Goal: Task Accomplishment & Management: Manage account settings

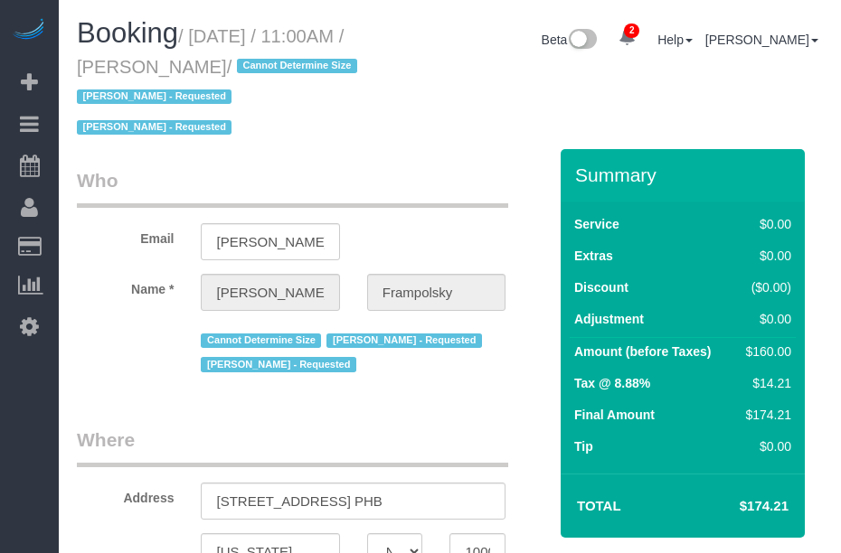
select select "NY"
select select "1"
select select "number:59"
select select "number:72"
select select "number:15"
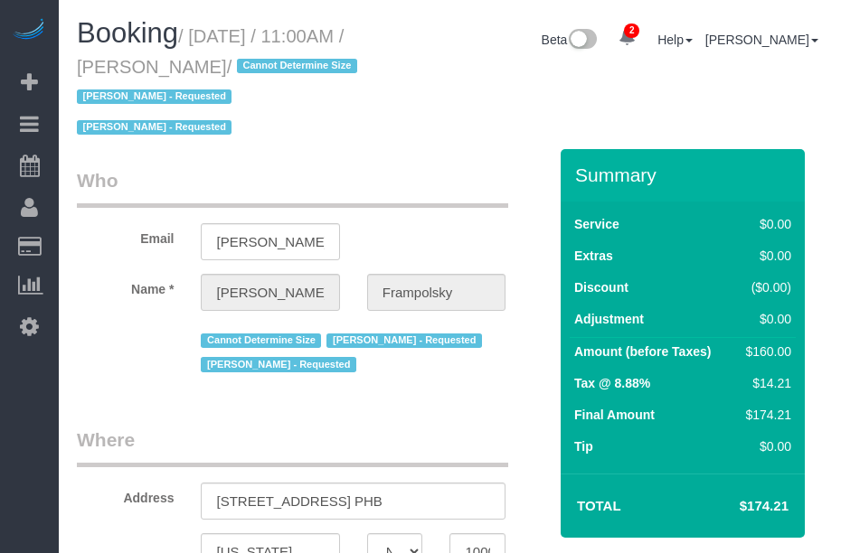
select select "number:7"
select select "spot1"
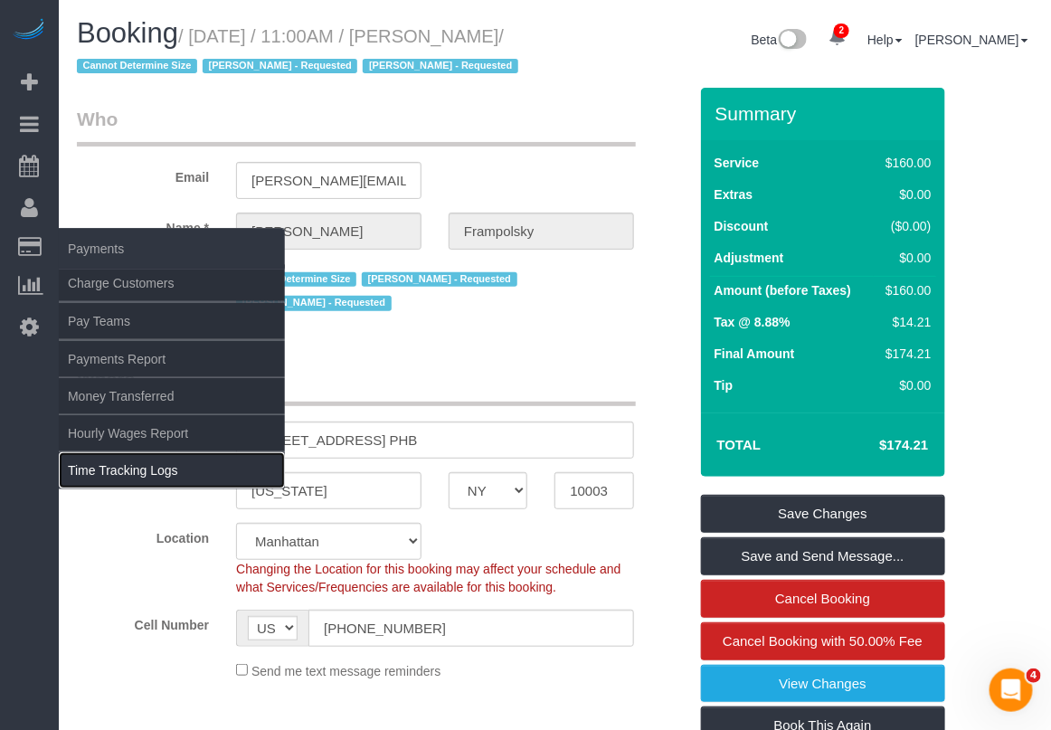
click at [133, 467] on link "Time Tracking Logs" at bounding box center [172, 470] width 226 height 36
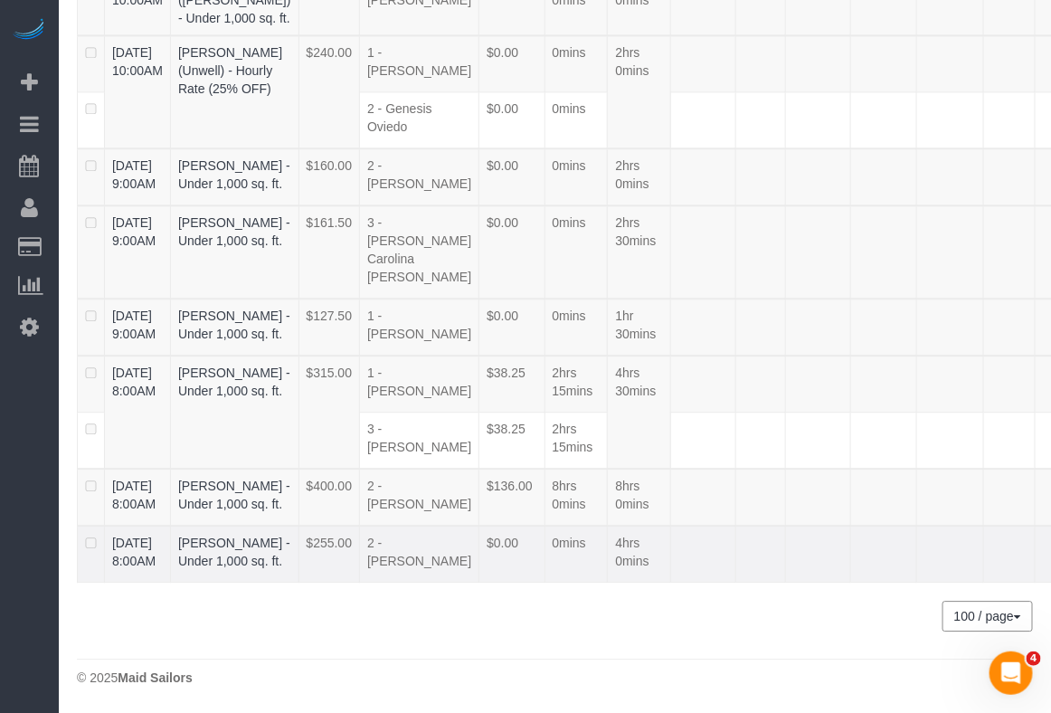
drag, startPoint x: 107, startPoint y: 526, endPoint x: 263, endPoint y: 532, distance: 156.5
click at [263, 532] on tr "08/24/2025 8:00AM Komal Shah - Under 1,000 sq. ft. $255.00 2 - Luis Maneiro $0.…" at bounding box center [597, 553] width 1039 height 57
copy tr "08/24/2025 8:00AM Komal Shah"
click at [134, 365] on link "08/24/2025 8:00AM" at bounding box center [133, 381] width 43 height 33
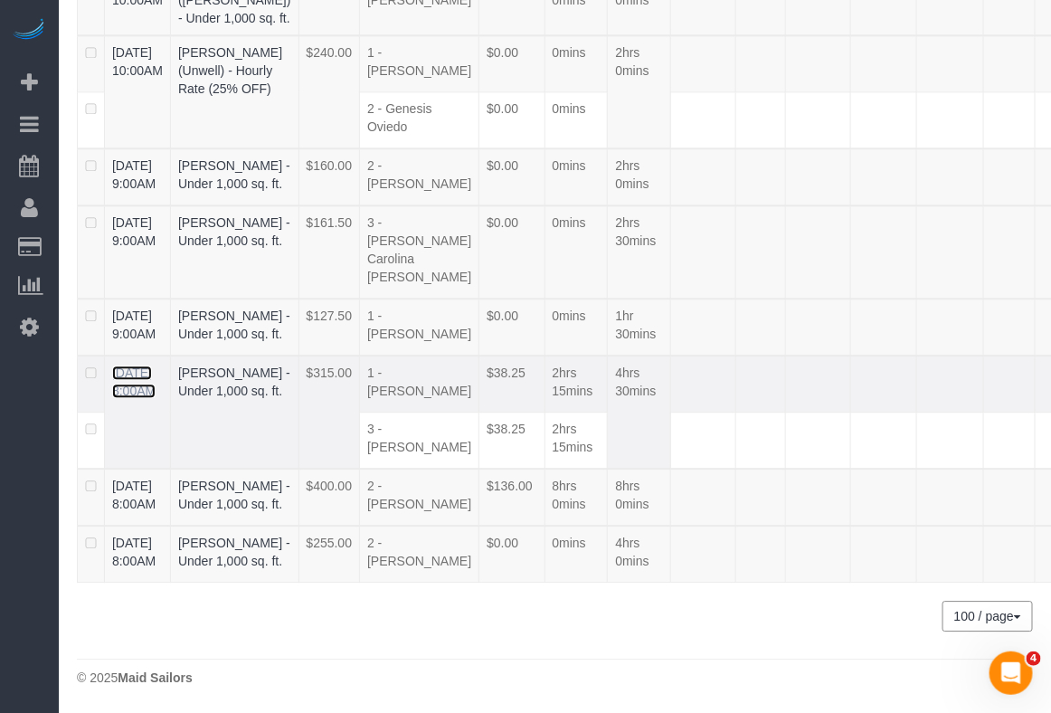
scroll to position [1420, 0]
drag, startPoint x: 114, startPoint y: 448, endPoint x: 280, endPoint y: 459, distance: 166.8
click at [280, 412] on tr "08/24/2025 8:00AM Leslie Feinberg - Under 1,000 sq. ft. $315.00 1 - Julian Tala…" at bounding box center [597, 383] width 1039 height 57
copy tr "08/24/2025 8:00AM Leslie Feinberg"
click at [840, 525] on td at bounding box center [1010, 496] width 52 height 57
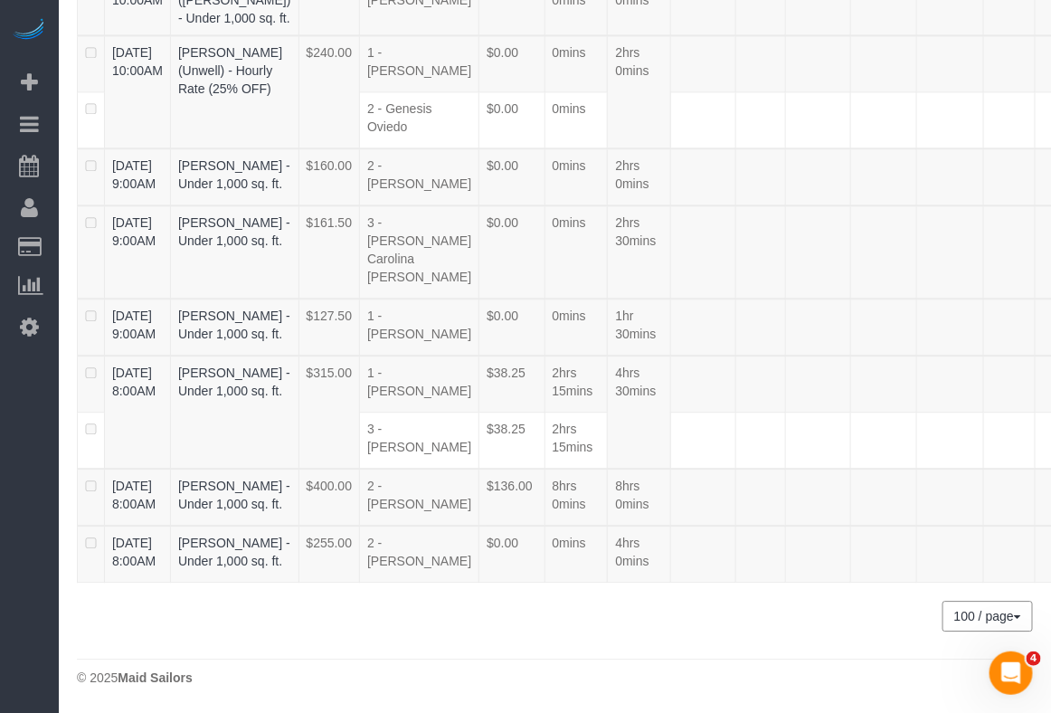
scroll to position [1533, 0]
drag, startPoint x: 102, startPoint y: 530, endPoint x: 259, endPoint y: 532, distance: 156.5
click at [259, 532] on tr "08/24/2025 8:00AM Komal Shah - Under 1,000 sq. ft. $255.00 2 - Luis Maneiro $0.…" at bounding box center [597, 553] width 1039 height 57
copy tr "08/24/2025 8:00AM Komal Shah"
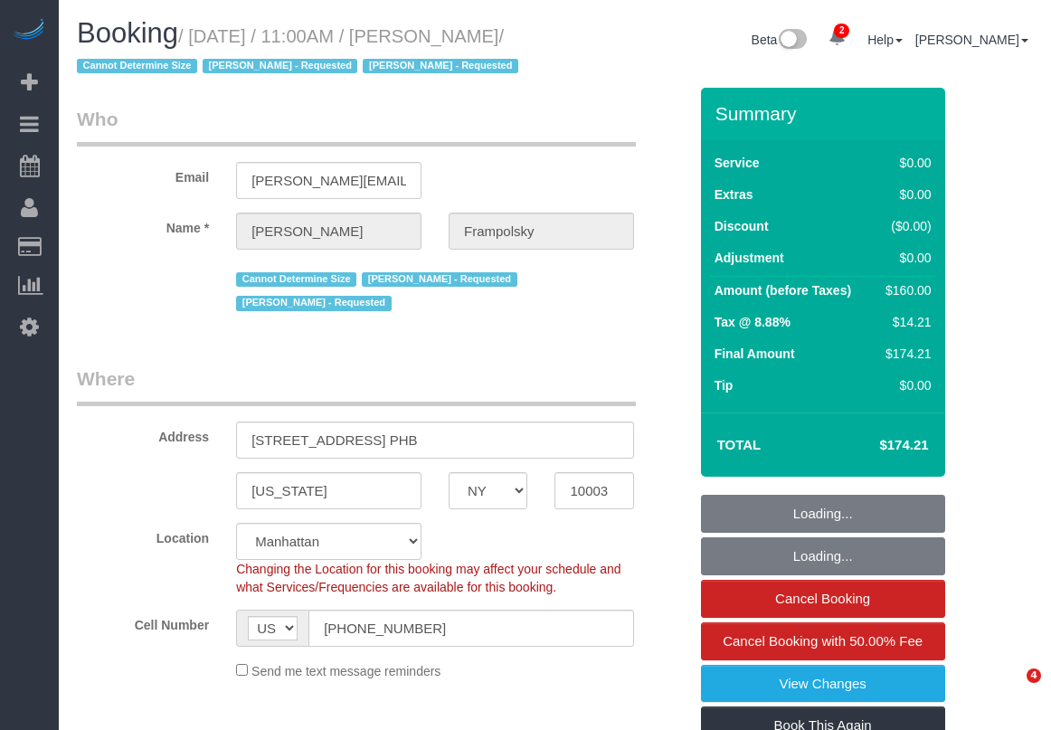
select select "NY"
select select "1"
select select "spot1"
select select "number:59"
select select "number:72"
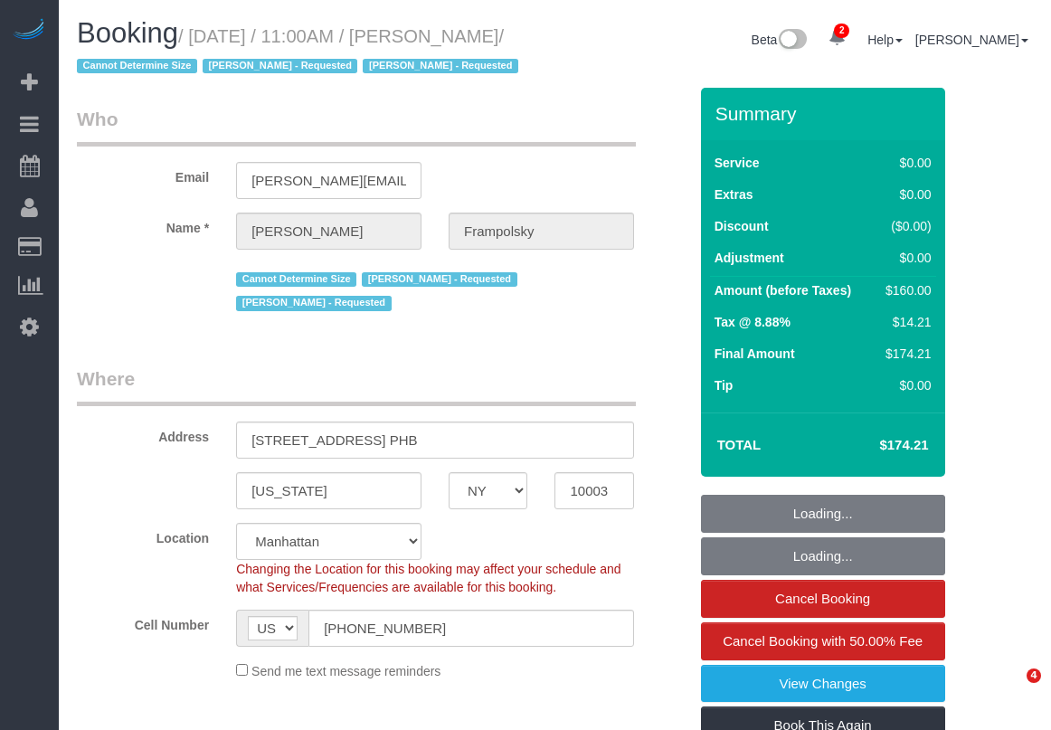
select select "number:15"
select select "number:7"
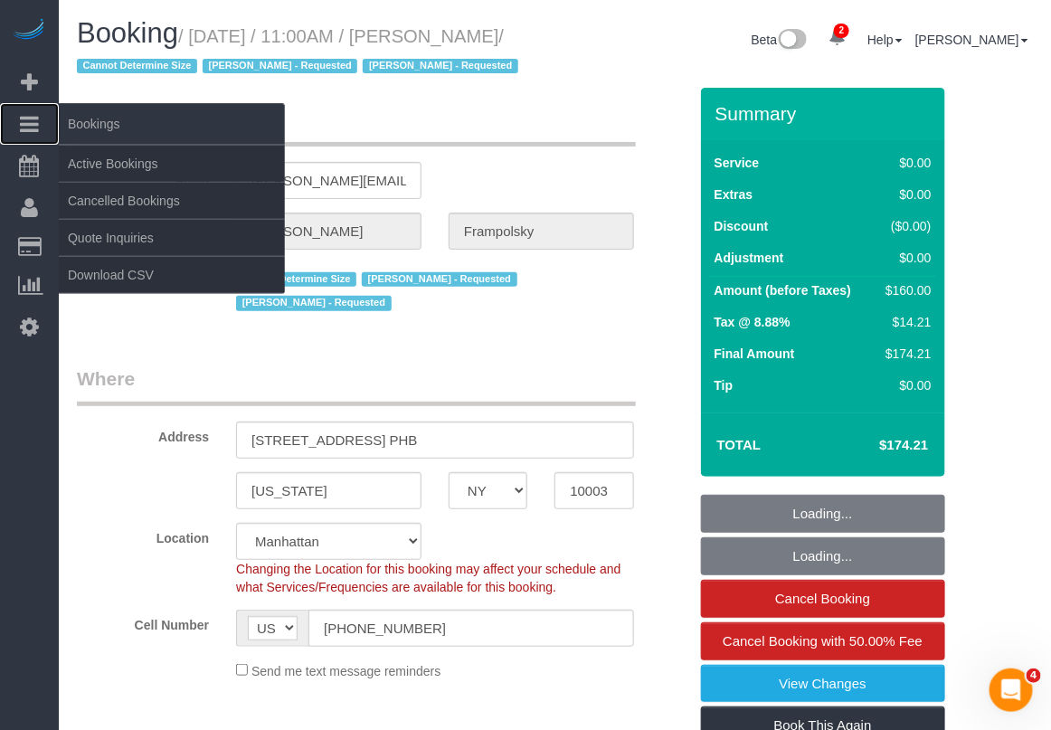
click at [33, 122] on icon at bounding box center [29, 124] width 19 height 22
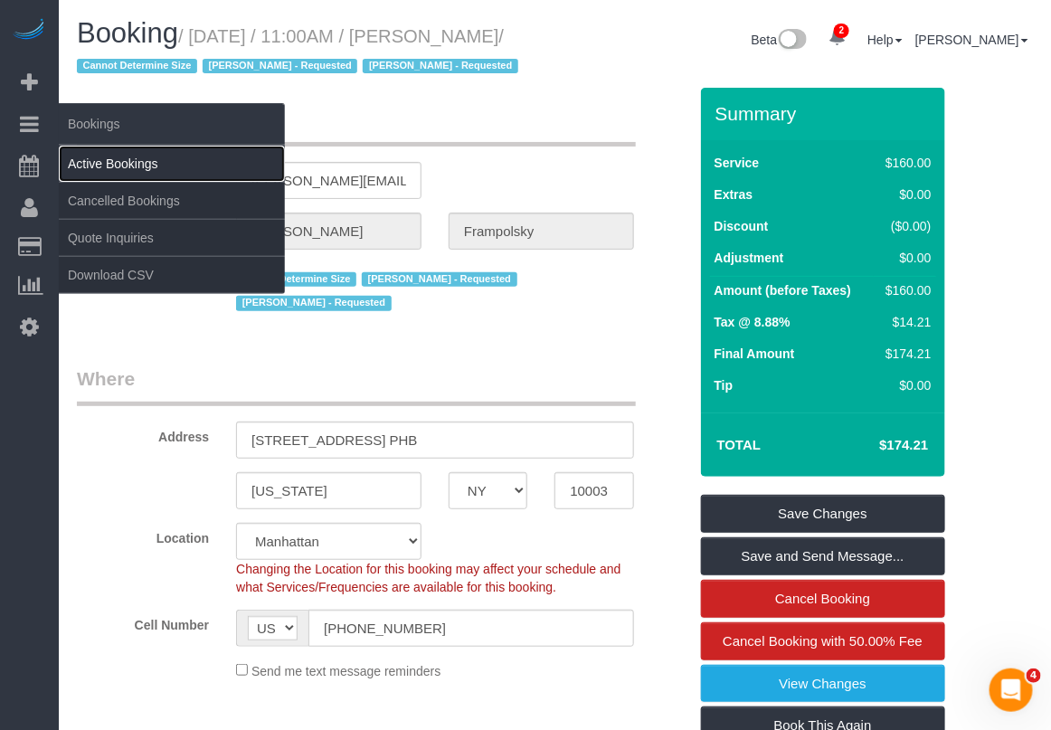
drag, startPoint x: 122, startPoint y: 165, endPoint x: 172, endPoint y: 165, distance: 49.7
click at [123, 165] on link "Active Bookings" at bounding box center [172, 164] width 226 height 36
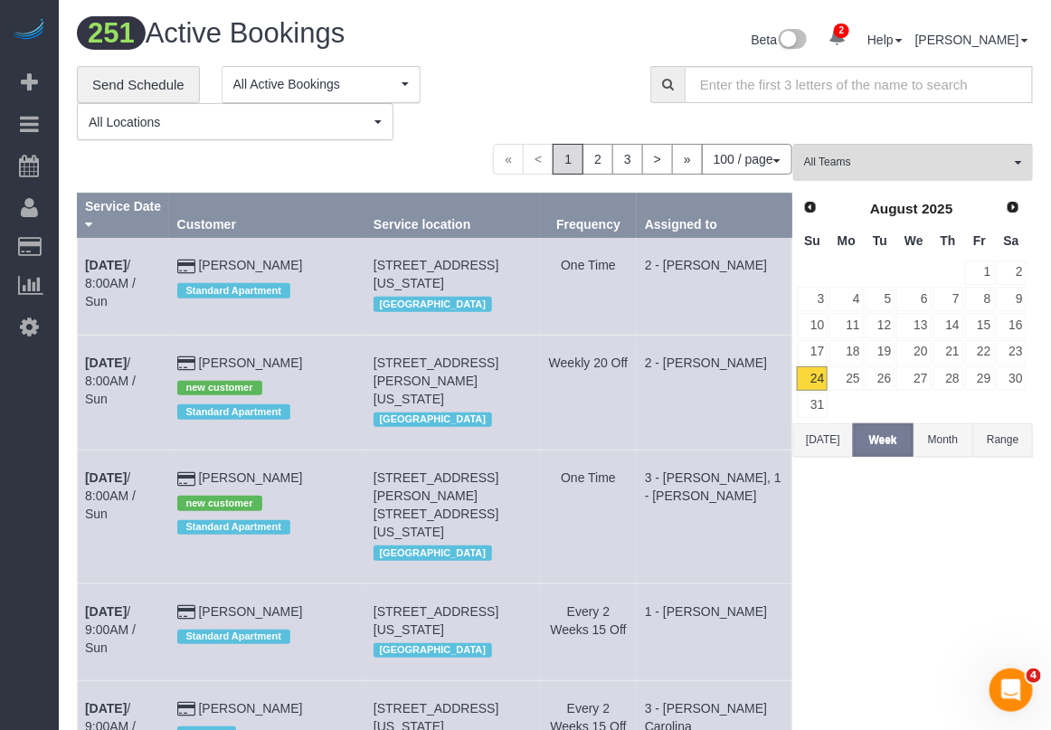
click at [830, 441] on button "[DATE]" at bounding box center [823, 439] width 60 height 33
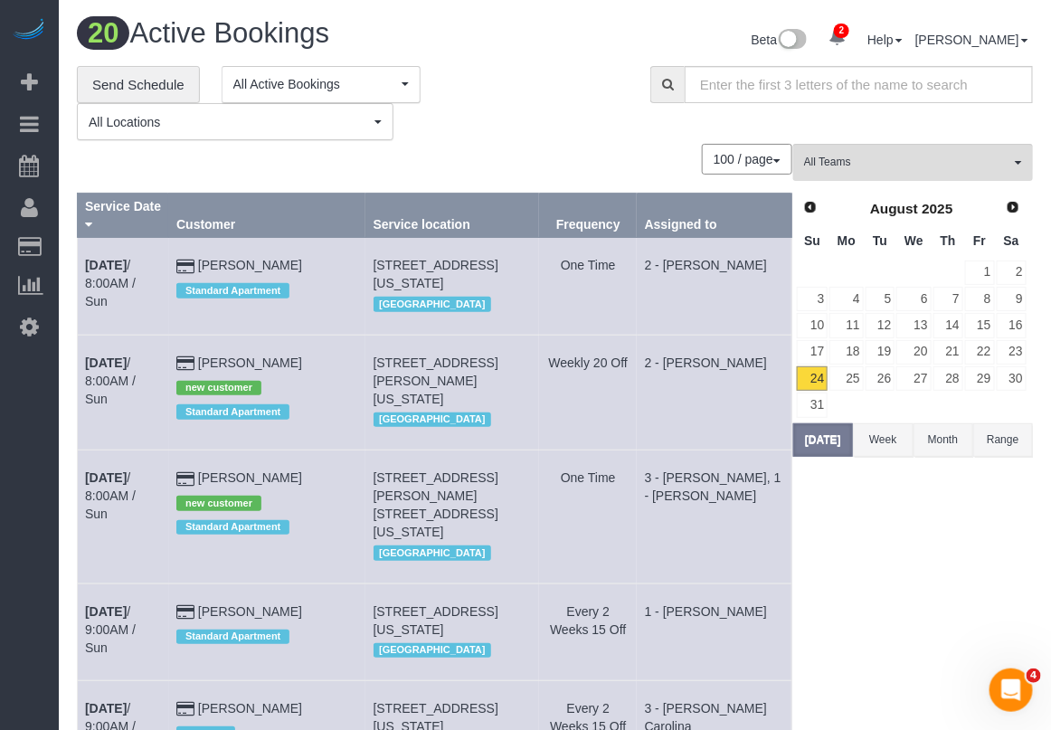
click at [878, 160] on span "All Teams" at bounding box center [907, 162] width 206 height 15
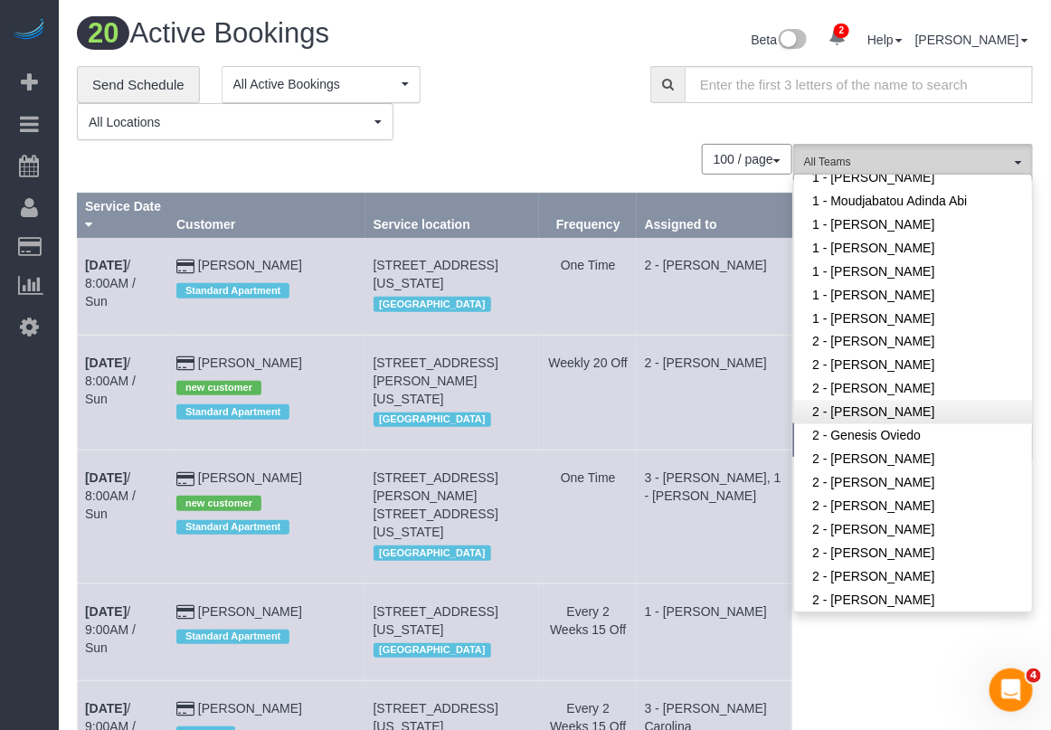
scroll to position [904, 0]
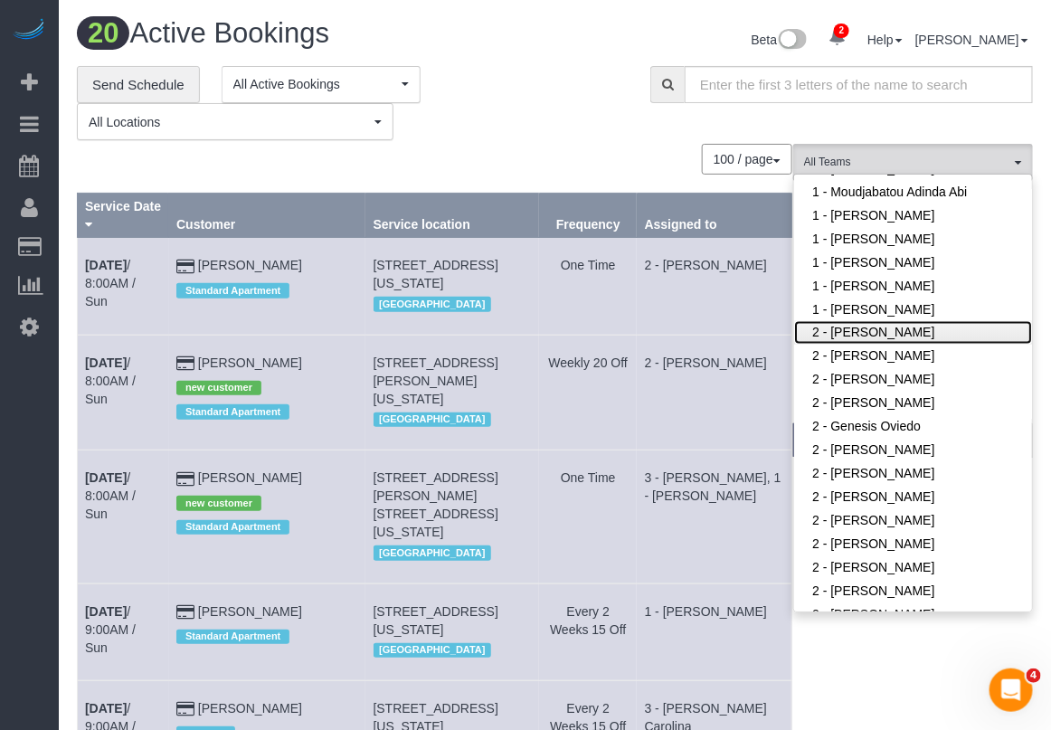
click at [859, 336] on link "2 - [PERSON_NAME]" at bounding box center [913, 333] width 238 height 24
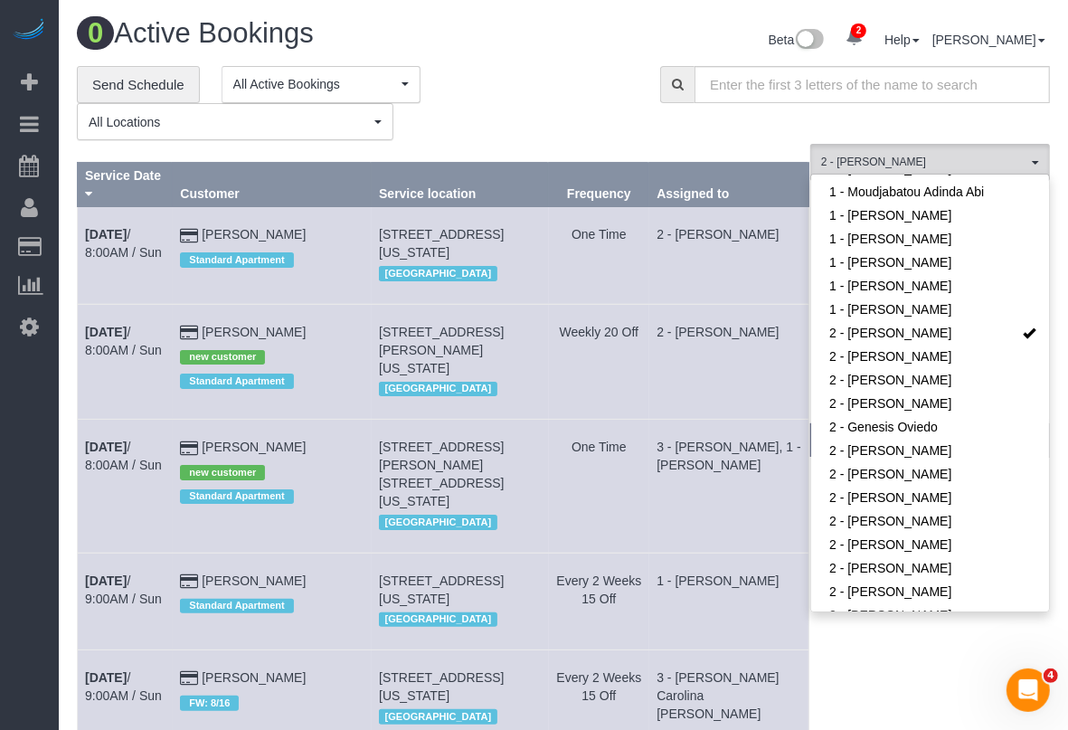
click at [565, 136] on div "**********" at bounding box center [355, 103] width 556 height 75
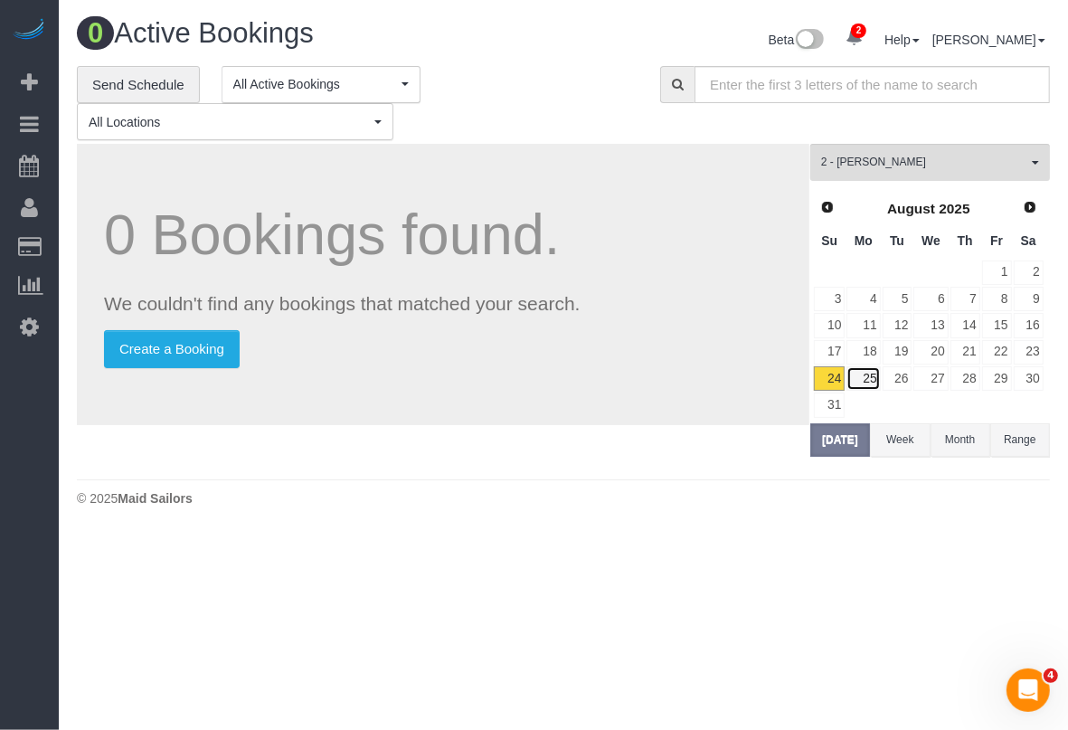
click at [871, 377] on link "25" at bounding box center [862, 378] width 33 height 24
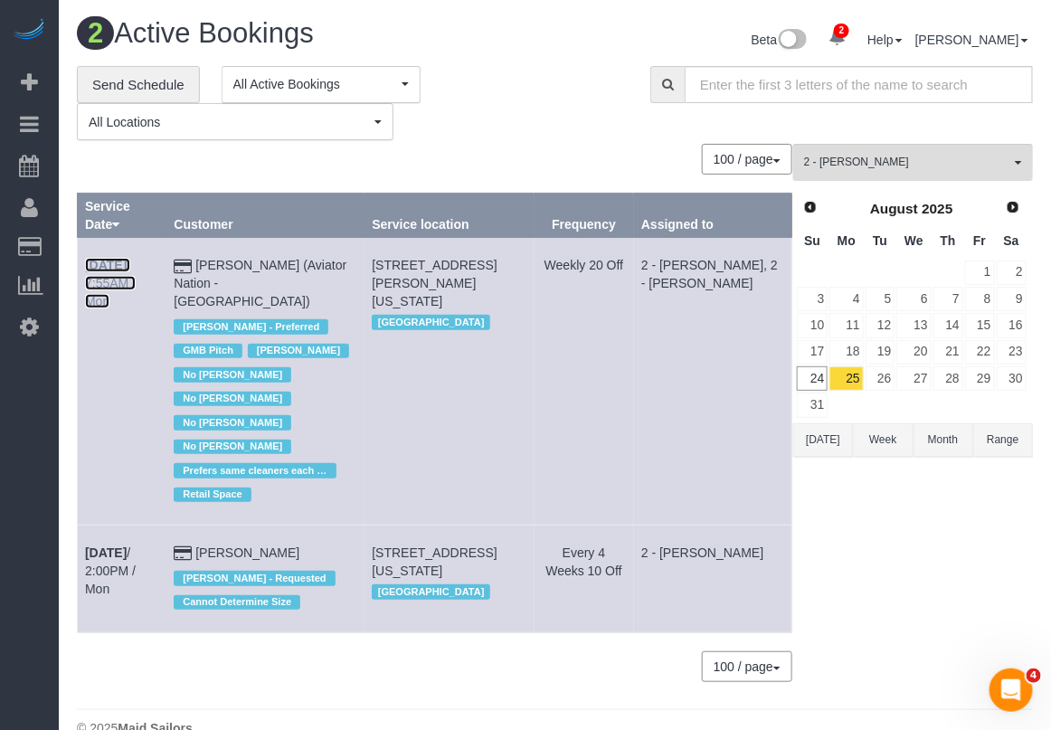
click at [136, 259] on link "Aug 25th / 7:55AM / Mon" at bounding box center [110, 283] width 51 height 51
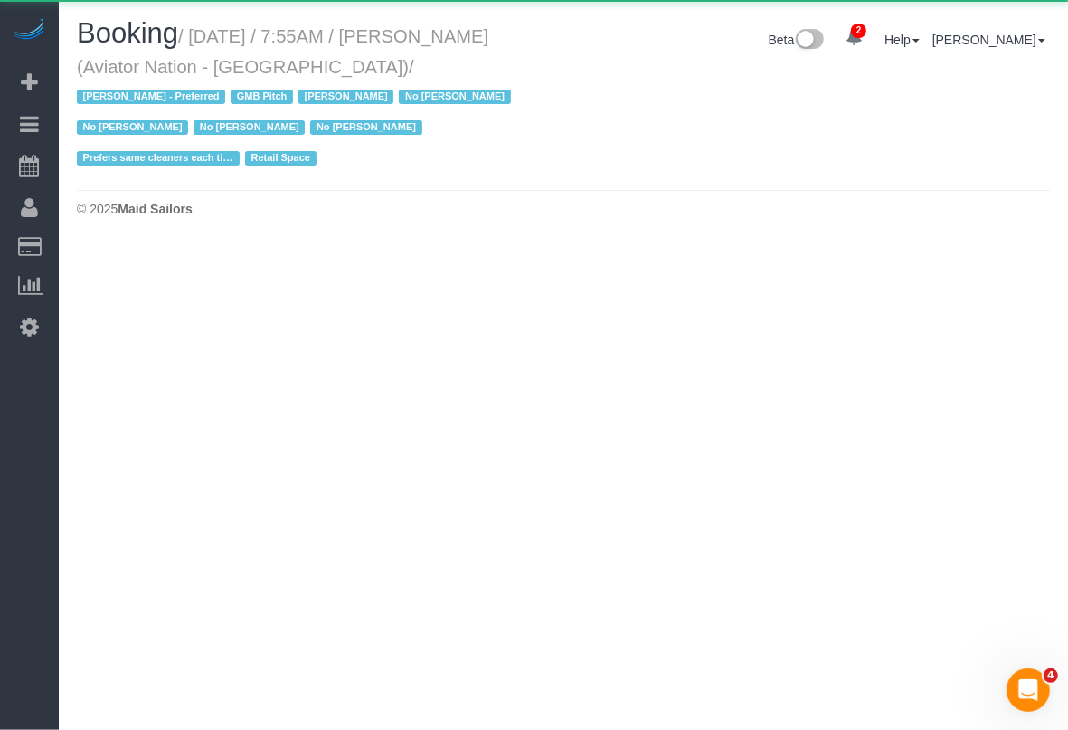
select select "NY"
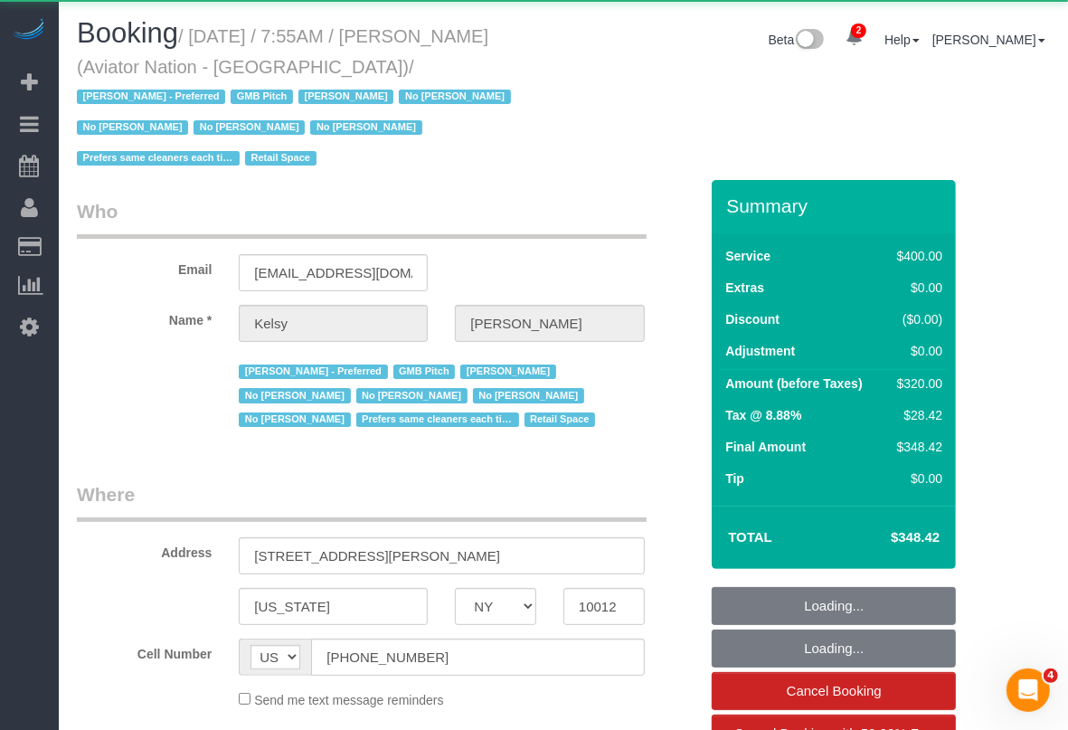
select select "object:5709"
select select "string:stripe-pm_1PTRyR4VGloSiKo7PsbgBwLW"
select select "2"
select select "150"
select select "number:89"
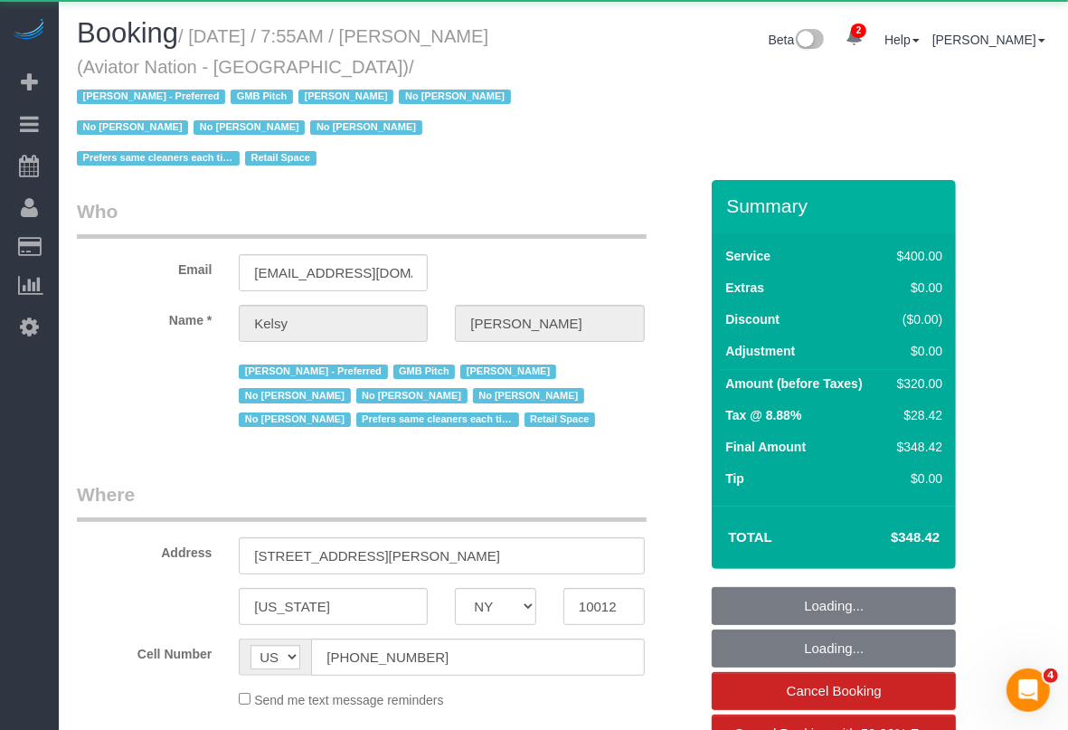
select select "number:90"
select select "number:15"
select select "number:5"
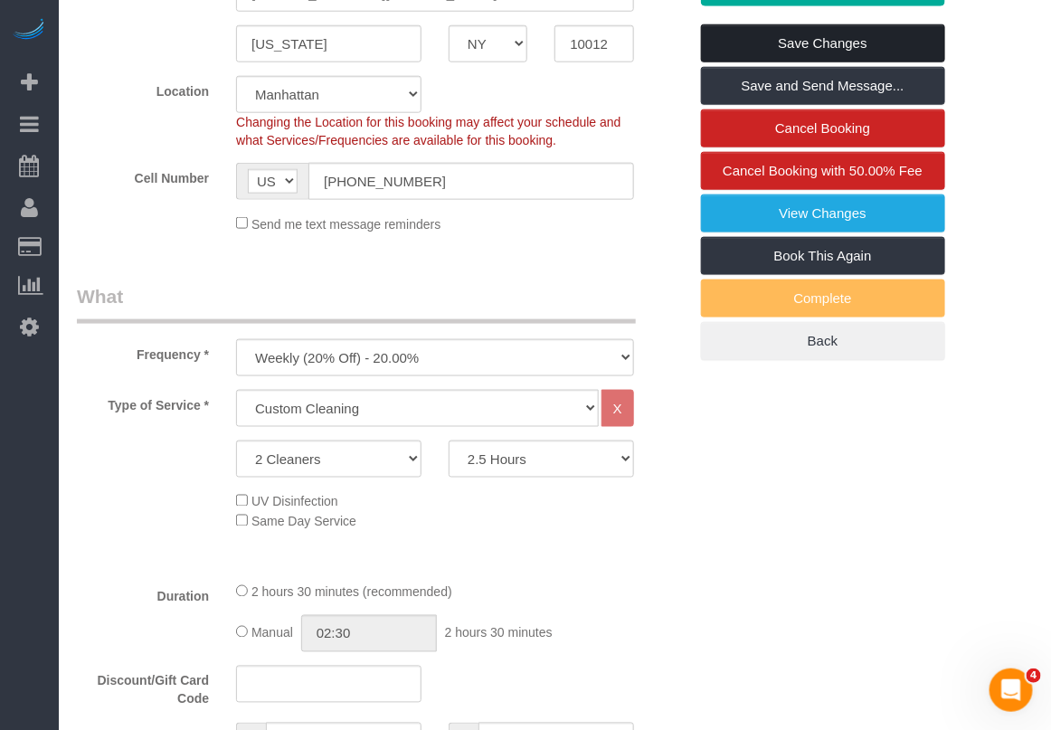
scroll to position [226, 0]
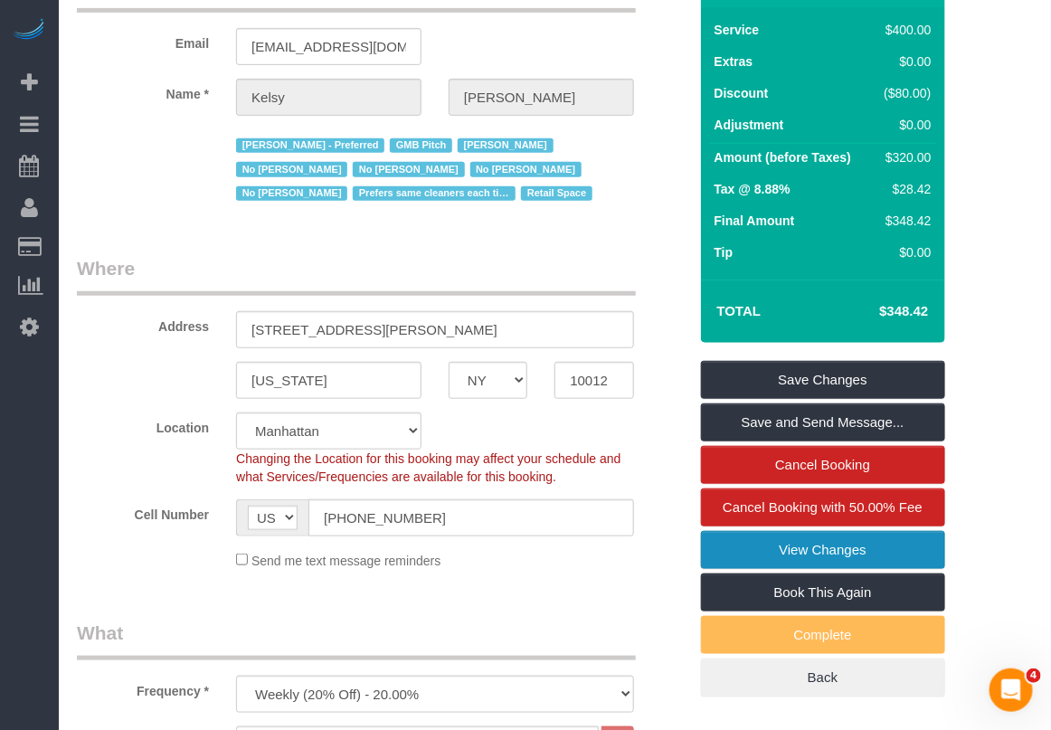
click at [788, 531] on link "View Changes" at bounding box center [823, 550] width 244 height 38
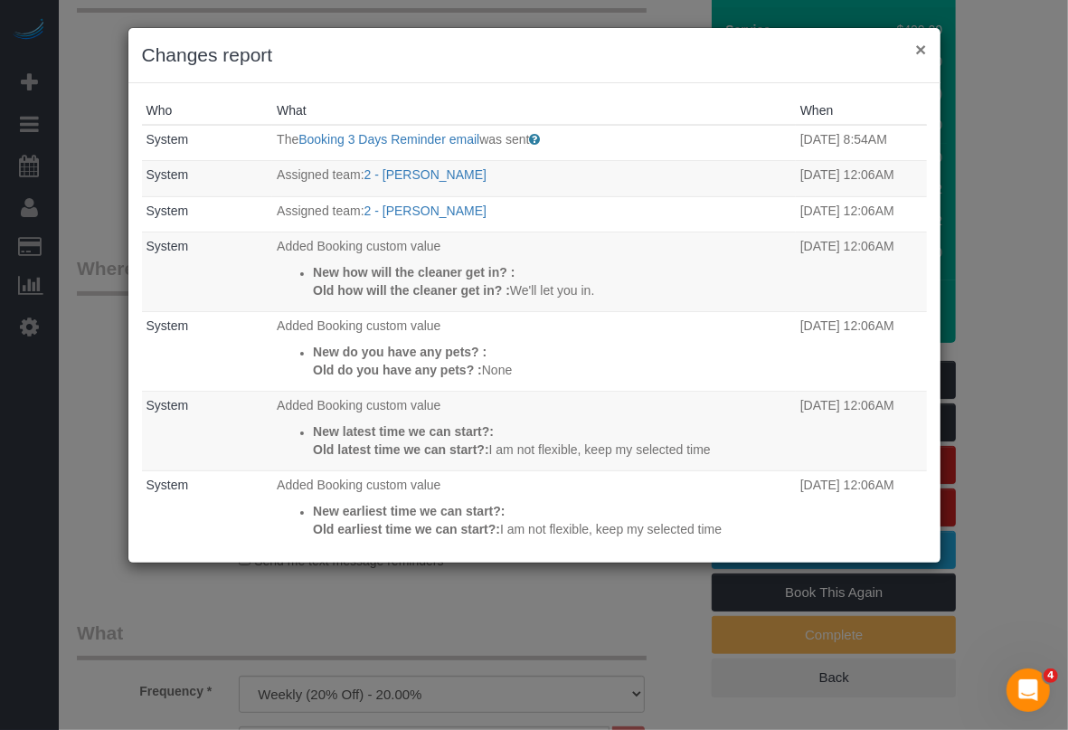
click at [920, 45] on button "×" at bounding box center [920, 49] width 11 height 19
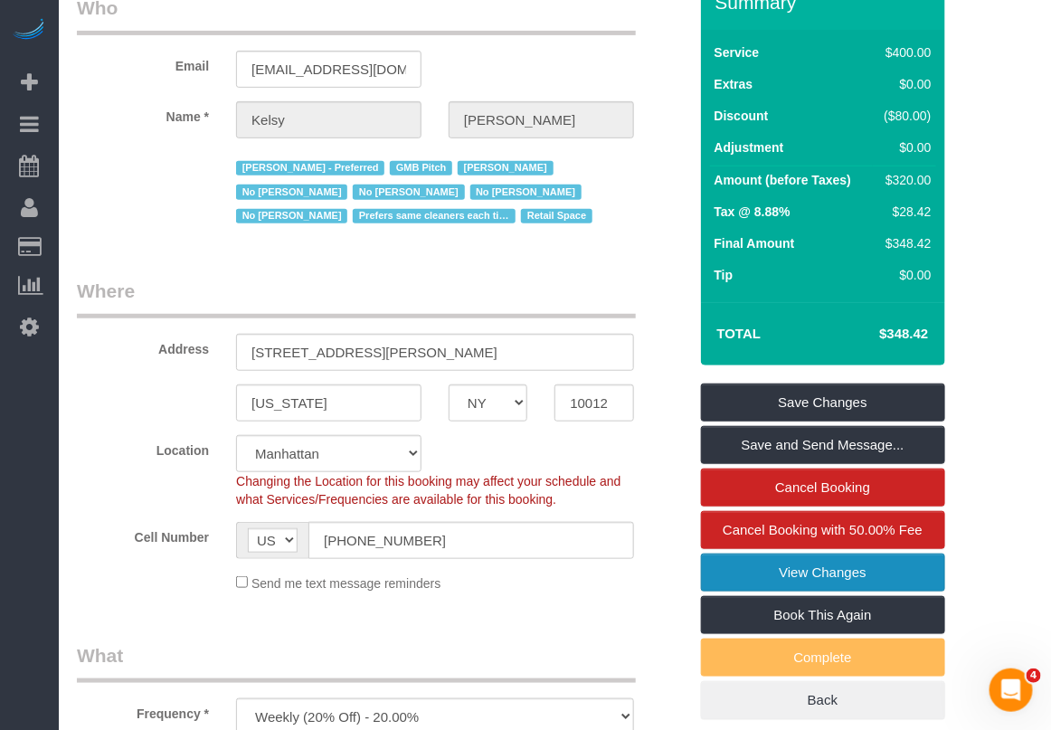
scroll to position [0, 0]
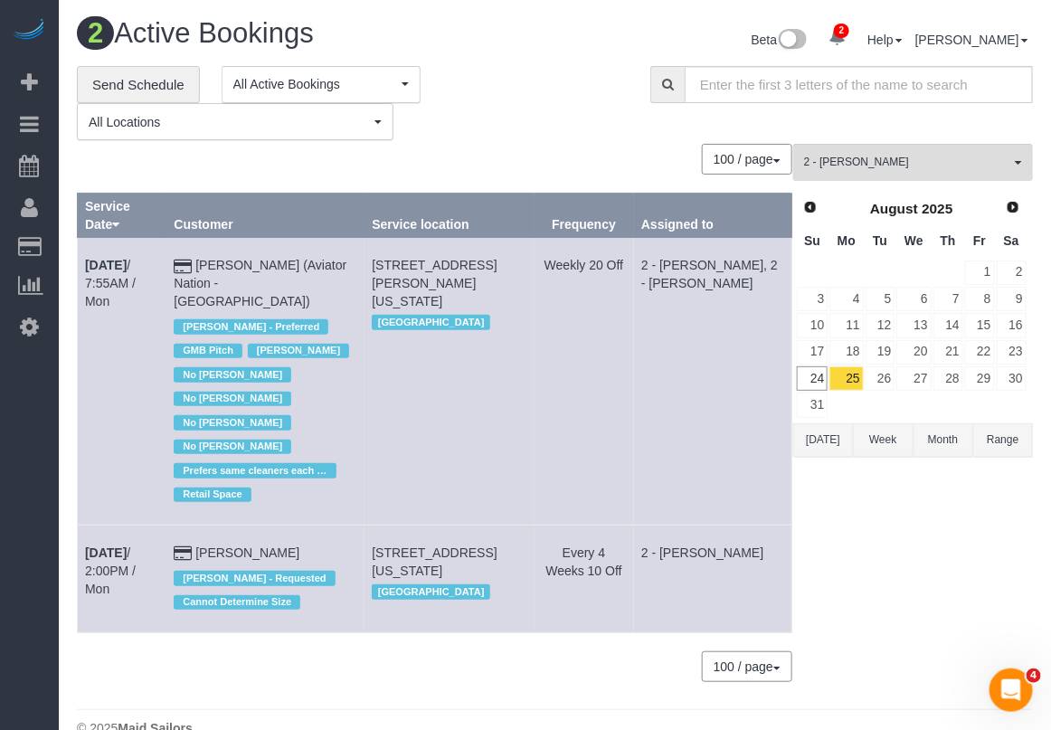
click at [123, 525] on td "Aug 25th / 2:00PM / Mon" at bounding box center [122, 579] width 89 height 108
click at [120, 525] on td "Aug 25th / 2:00PM / Mon" at bounding box center [122, 579] width 89 height 108
click at [102, 545] on b "[DATE]" at bounding box center [106, 552] width 42 height 14
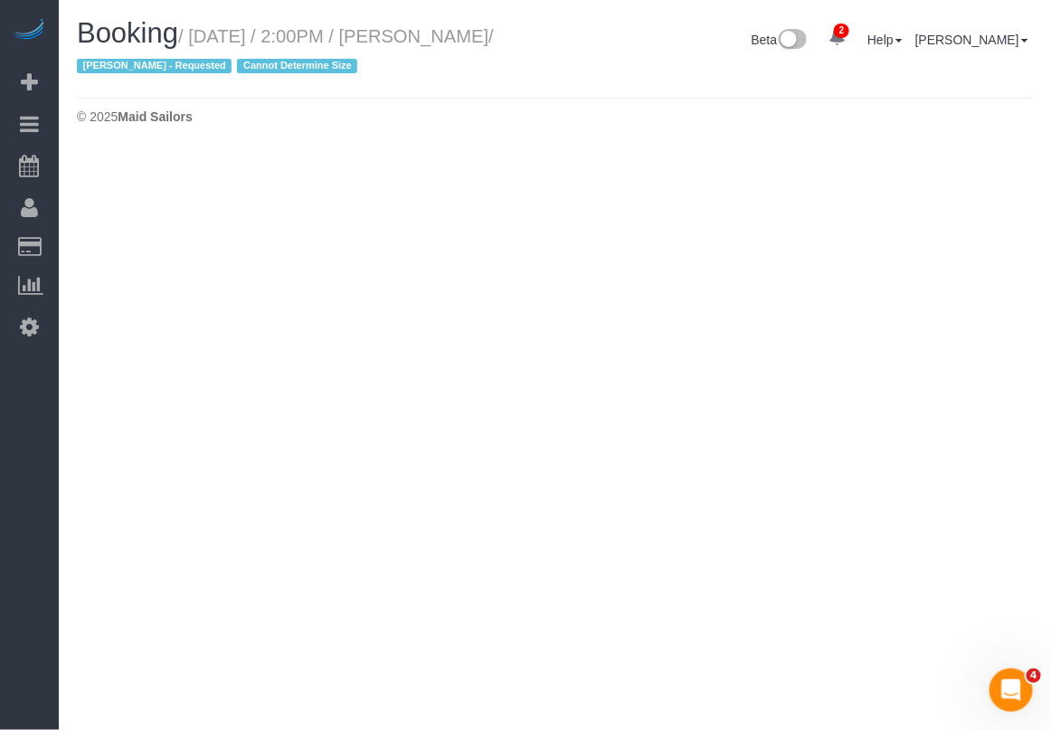
select select "NY"
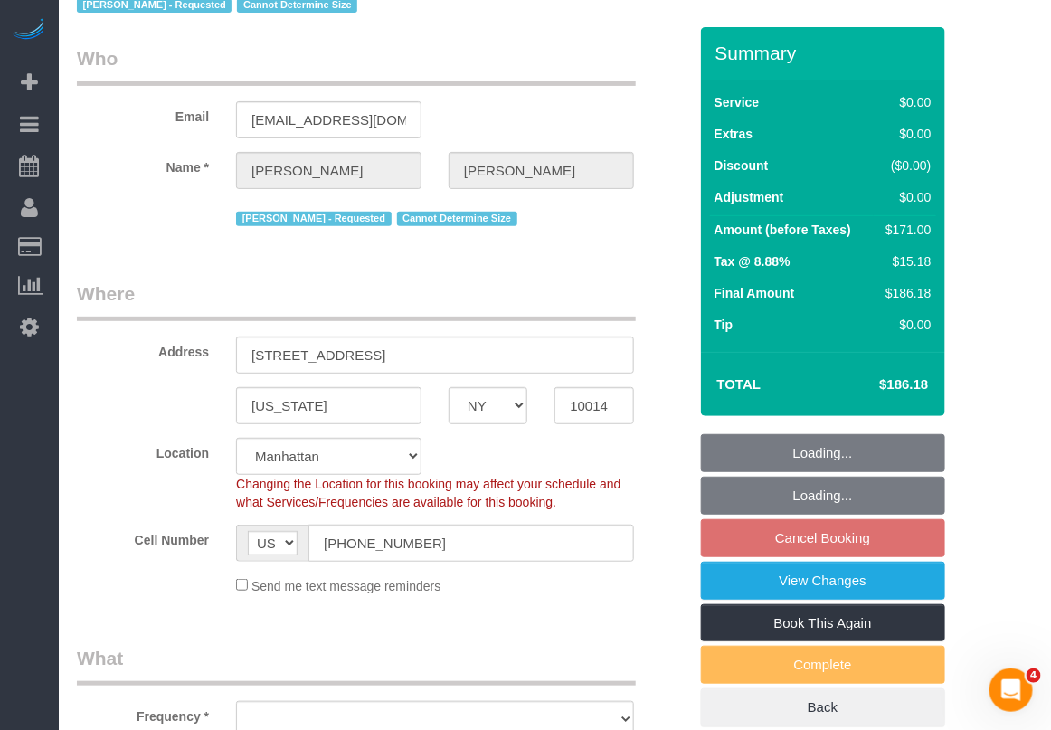
scroll to position [113, 0]
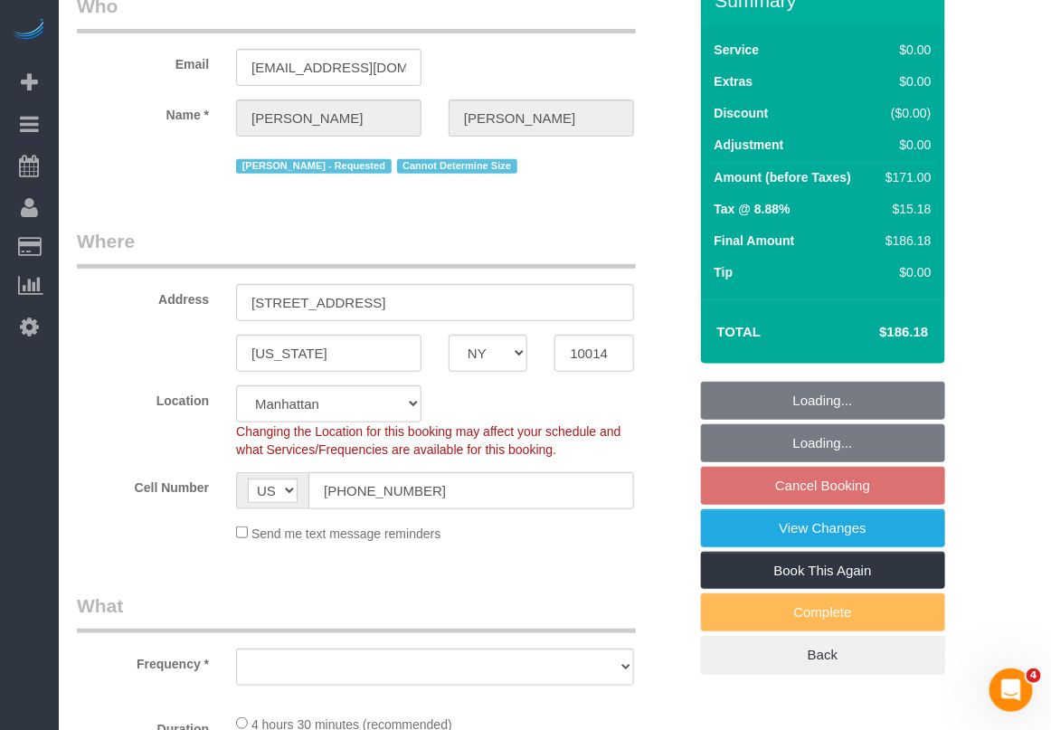
select select "string:stripe-pm_1Rh9oP4VGloSiKo7FuGIGsGr"
select select "object:6792"
select select "2"
select select "spot66"
select select "number:58"
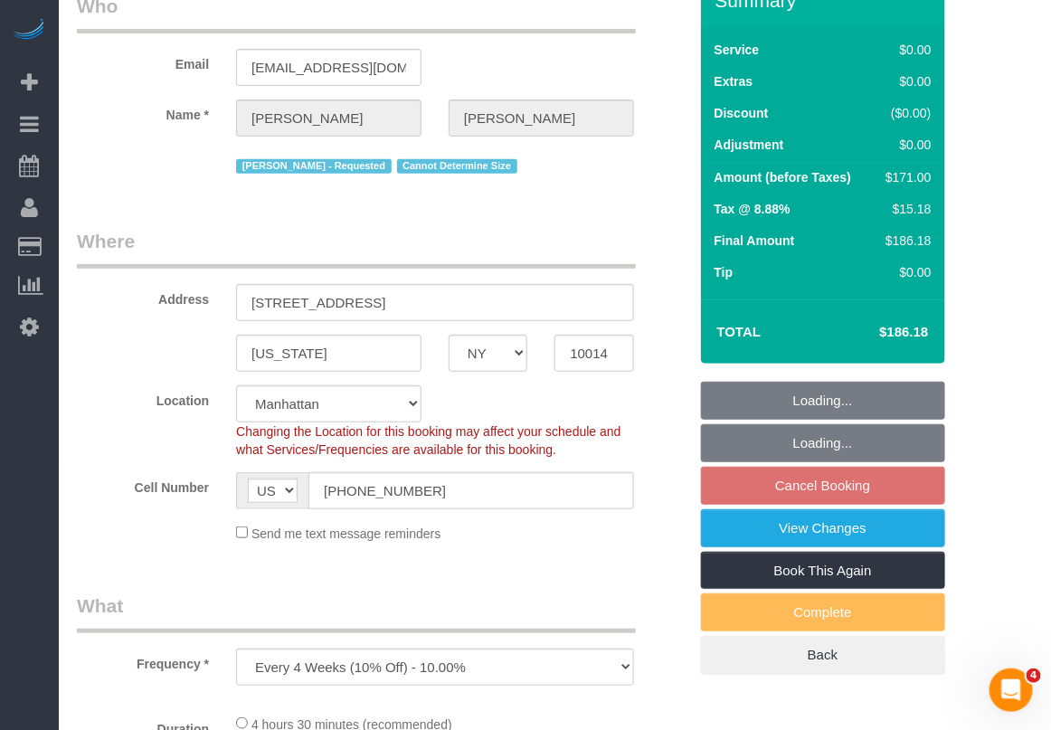
select select "number:72"
select select "number:15"
select select "number:6"
select select "object:7461"
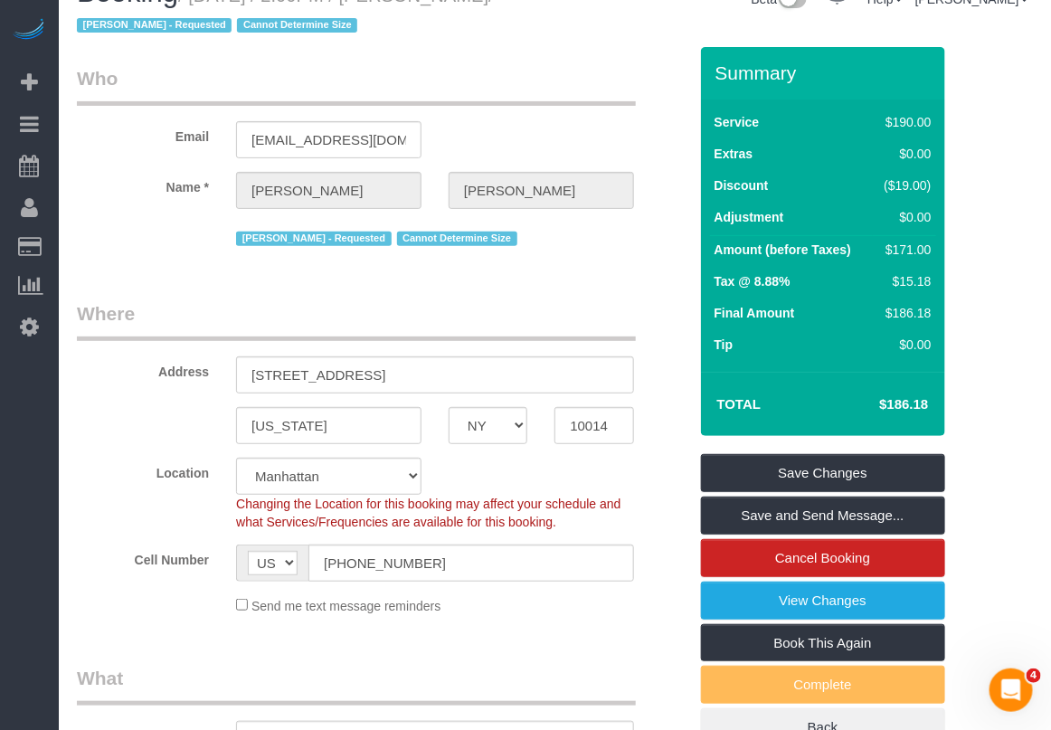
scroll to position [0, 0]
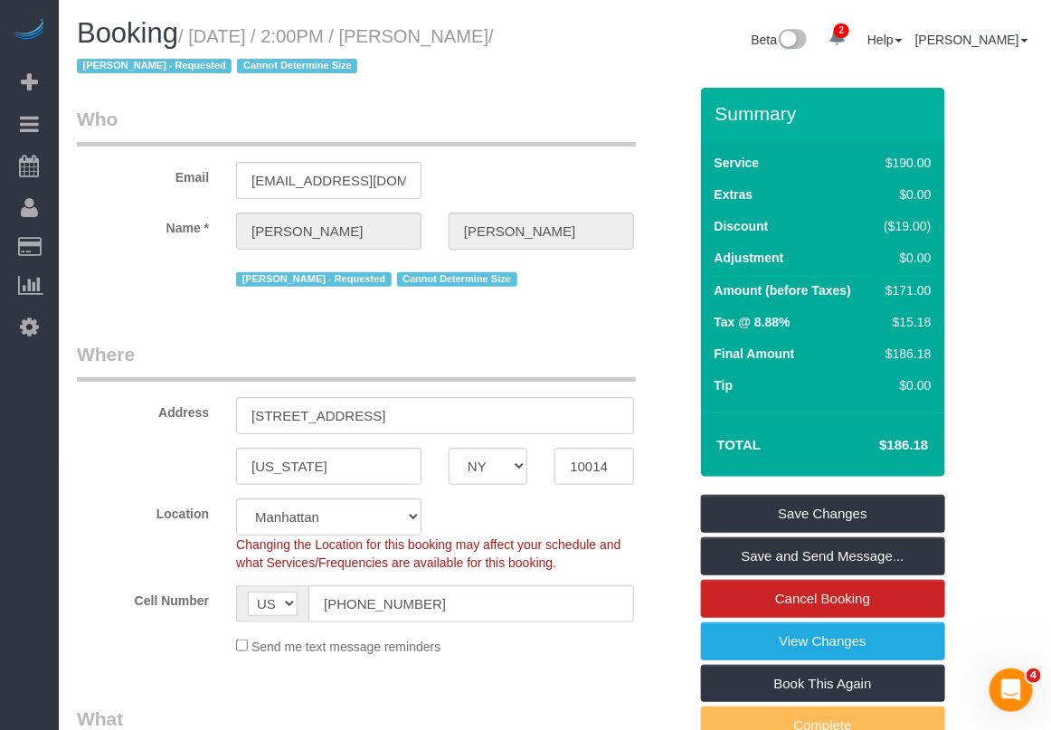
click at [625, 561] on div "Changing the Location for this booking may affect your schedule and what Servic…" at bounding box center [434, 553] width 425 height 36
drag, startPoint x: 419, startPoint y: 34, endPoint x: 515, endPoint y: 33, distance: 96.8
click at [494, 33] on small "/ August 25, 2025 / 2:00PM / Allison Neal / Alketa Tomaj - Requested Cannot Det…" at bounding box center [285, 51] width 417 height 51
click at [798, 642] on link "View Changes" at bounding box center [823, 641] width 244 height 38
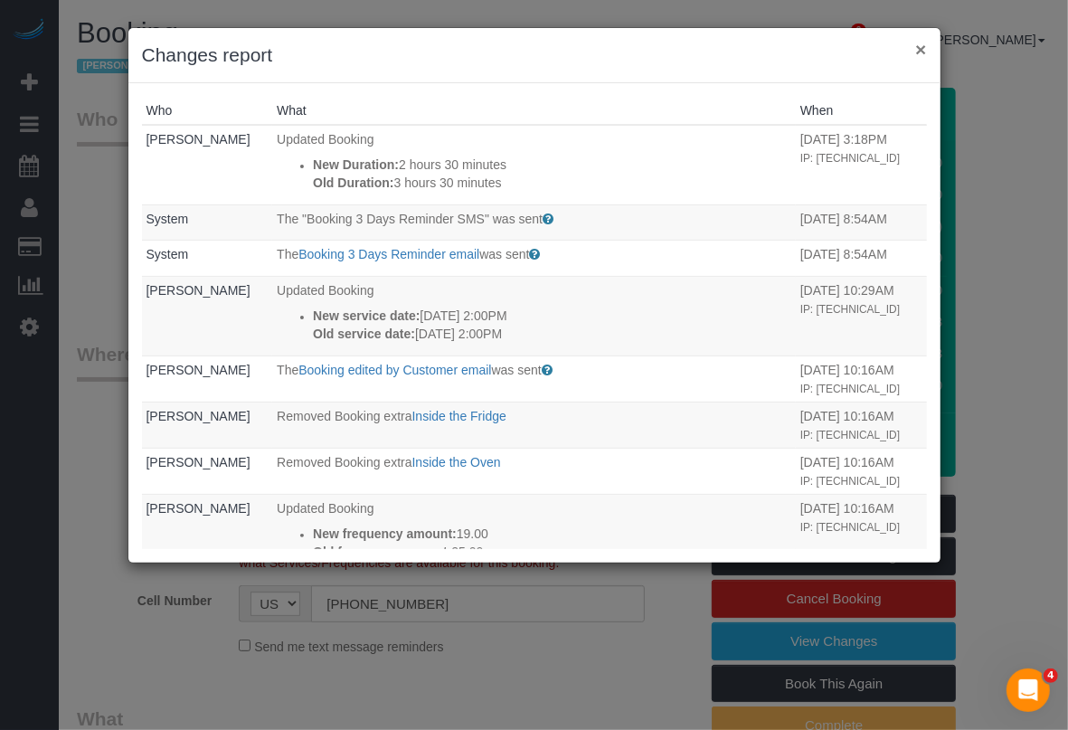
click at [921, 51] on button "×" at bounding box center [920, 49] width 11 height 19
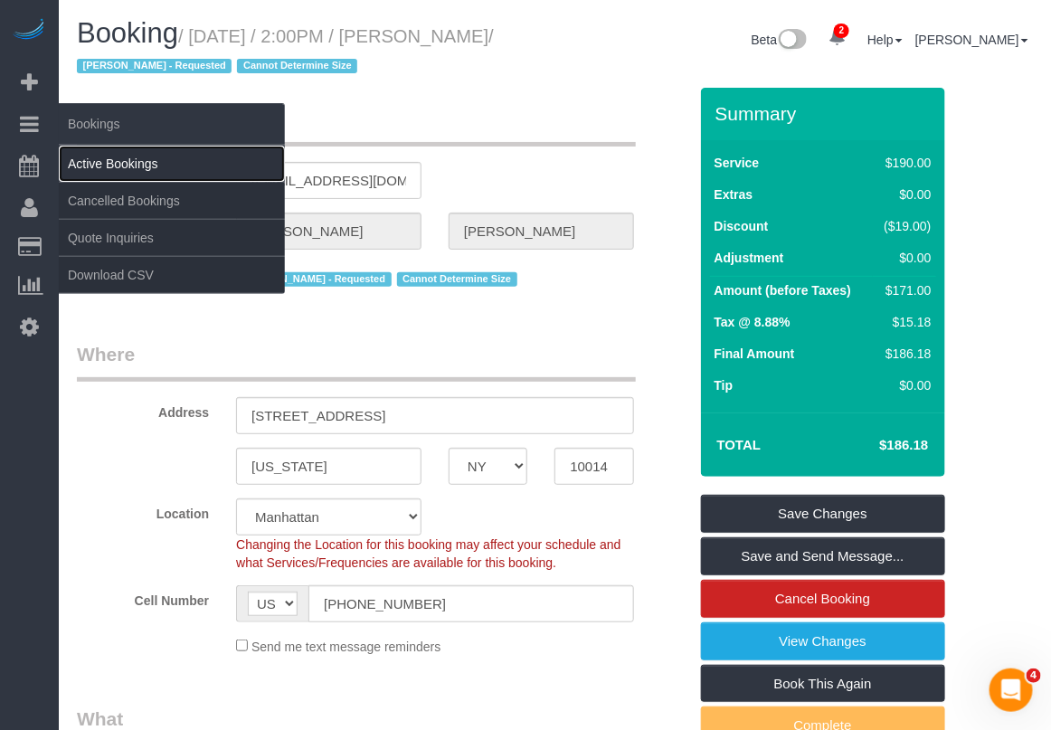
click at [102, 152] on link "Active Bookings" at bounding box center [172, 164] width 226 height 36
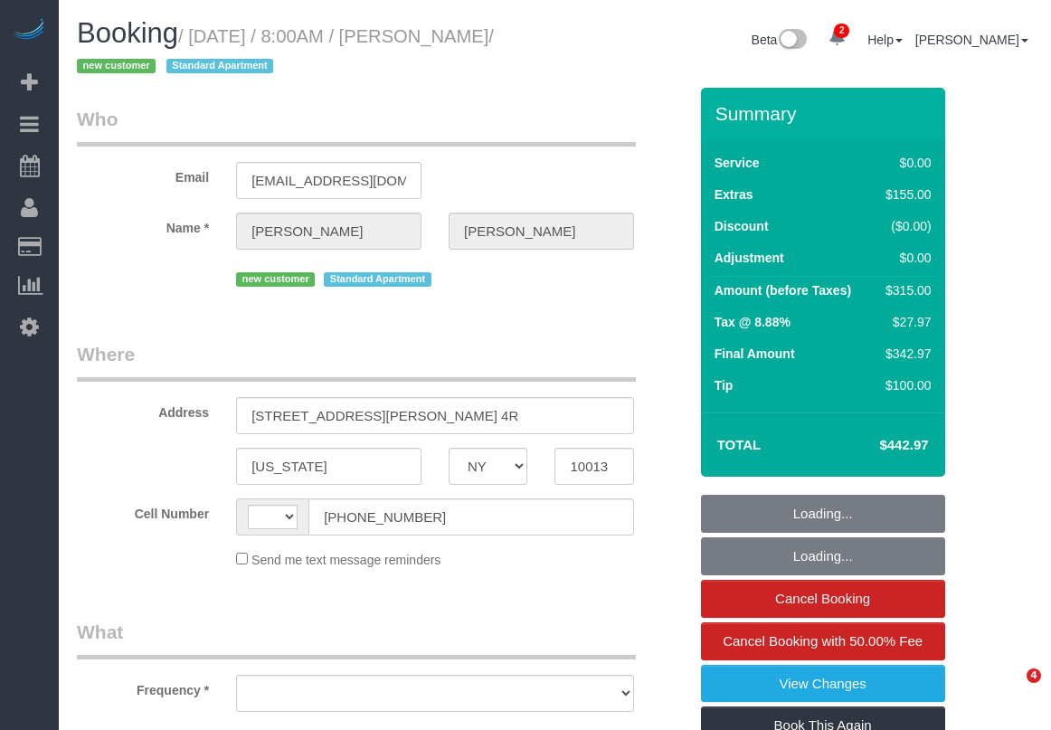
select select "NY"
select select "string:US"
select select "object:652"
select select "number:89"
select select "number:70"
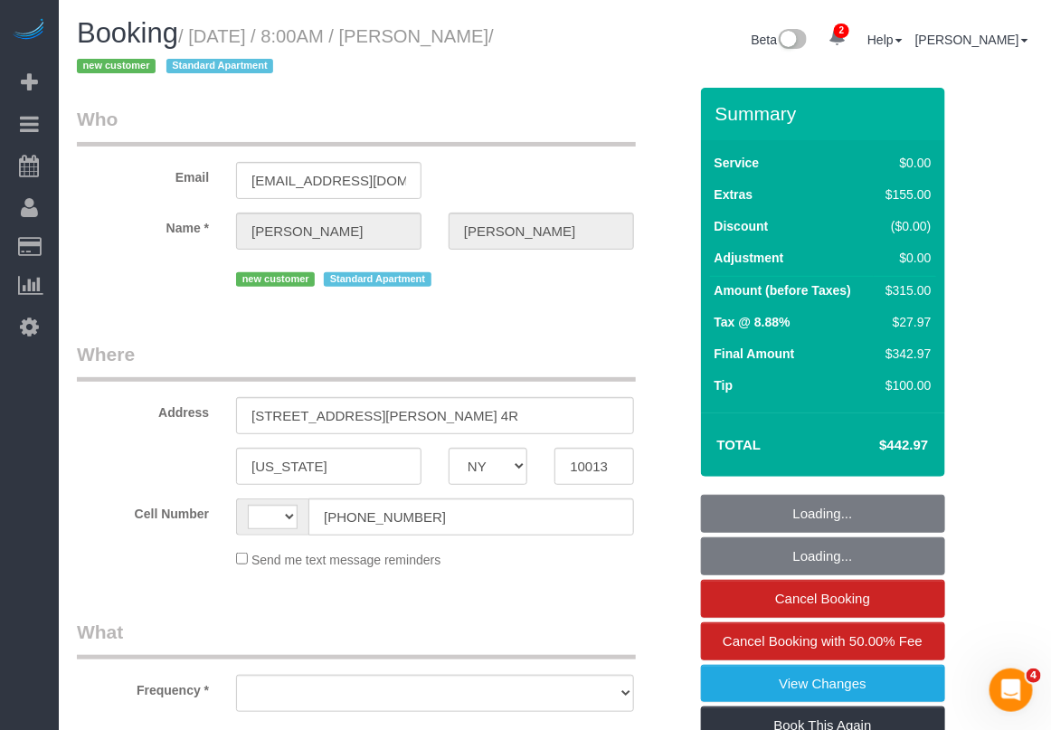
select select "number:15"
select select "number:5"
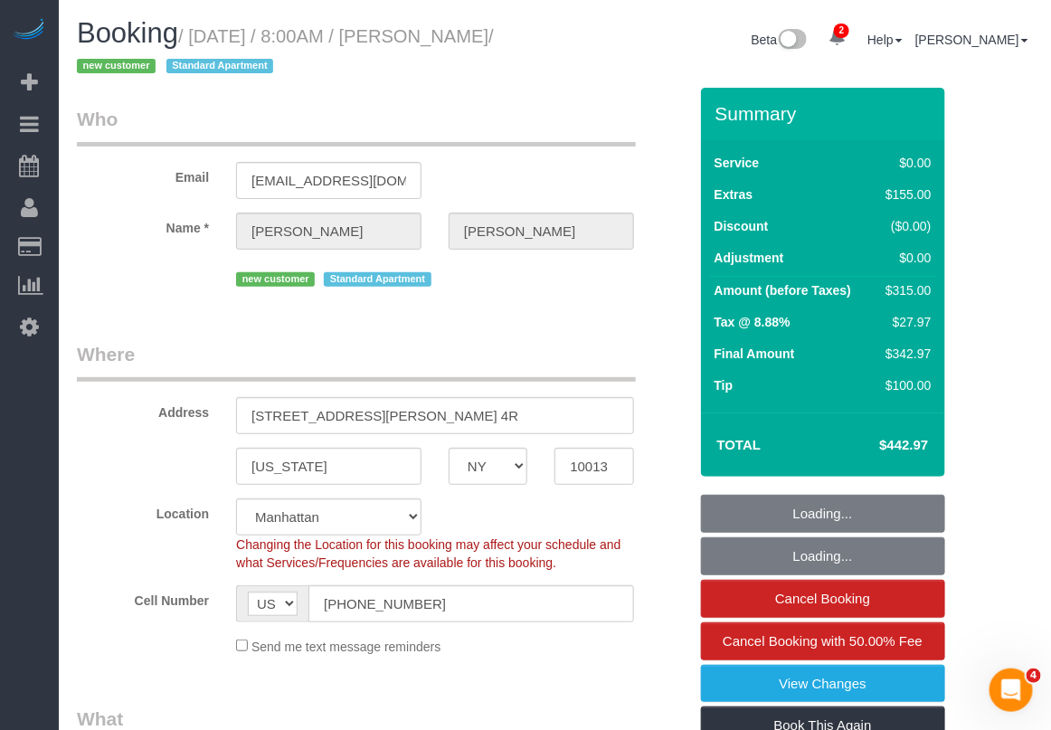
select select "object:801"
select select "string:stripe-pm_1RzNKs4VGloSiKo7tZGvrrSA"
select select "1"
select select "spot1"
select select "1"
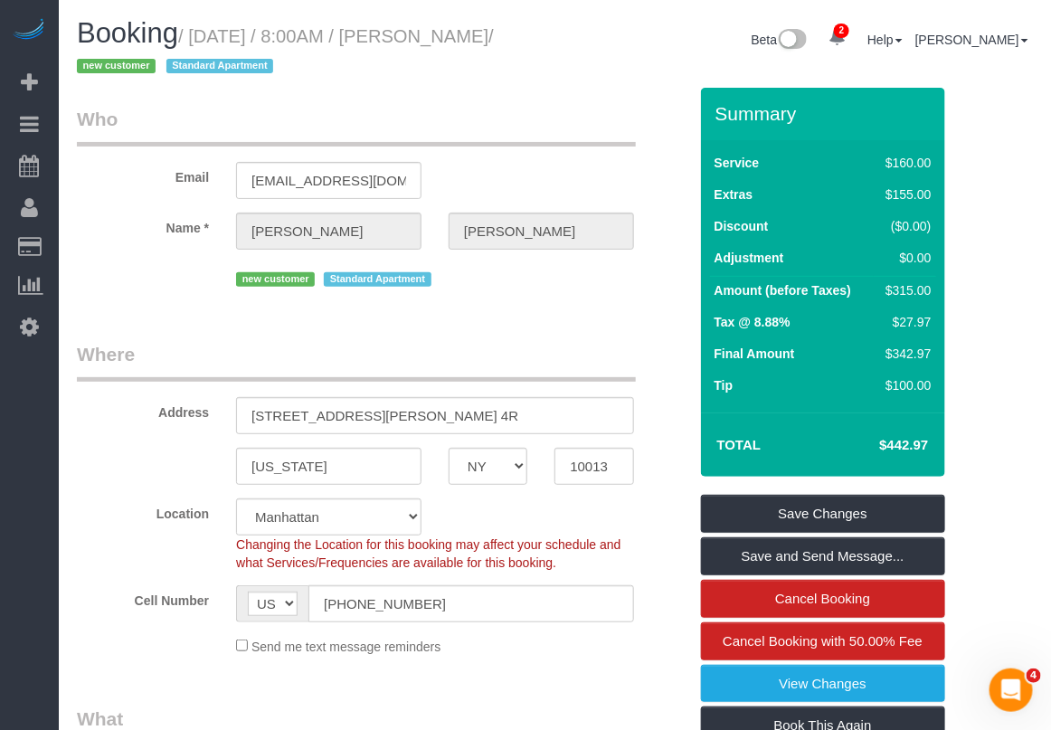
drag, startPoint x: 421, startPoint y: 38, endPoint x: 147, endPoint y: 66, distance: 276.4
click at [146, 64] on small "/ August 24, 2025 / 8:00AM / Leslie Feinberg / new customer Standard Apartment" at bounding box center [285, 51] width 417 height 51
copy small "Leslie Feinberg"
click at [536, 86] on div "Booking / August 24, 2025 / 8:00AM / Leslie Feinberg / new customer Standard Ap…" at bounding box center [309, 53] width 492 height 70
drag, startPoint x: 439, startPoint y: 606, endPoint x: 300, endPoint y: 604, distance: 138.4
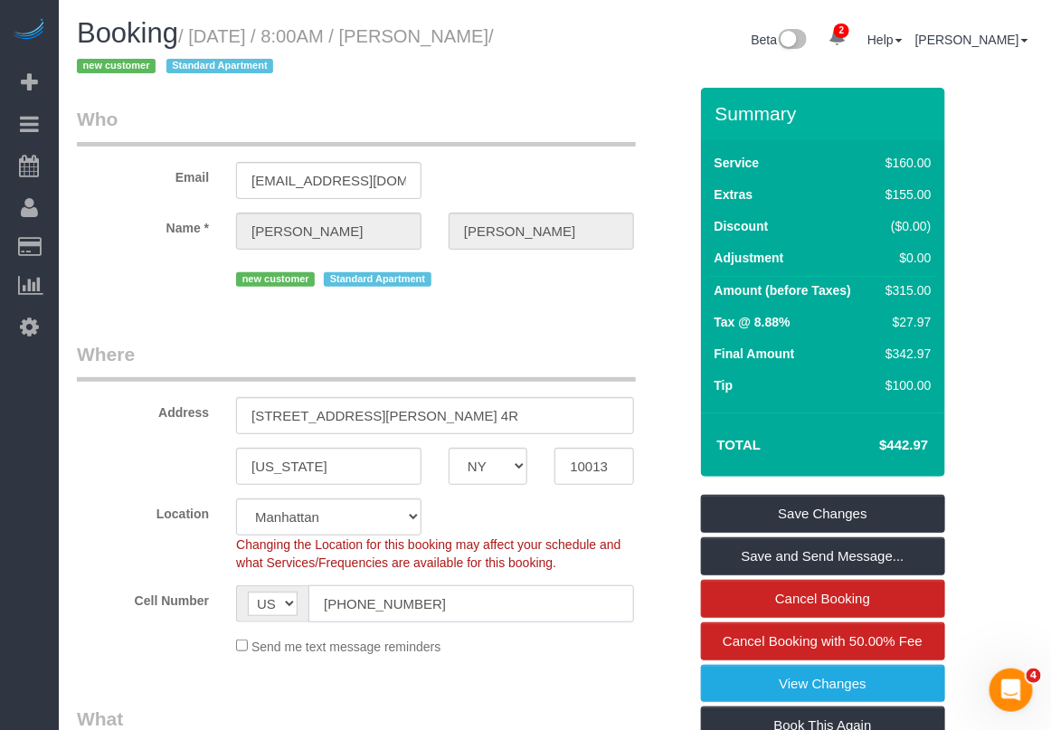
click at [300, 604] on div "AF AL DZ AD AO AI AQ AG AR AM AW AU AT AZ BS BH BD BB BY BE BZ BJ BM BT BO BA B…" at bounding box center [435, 603] width 398 height 37
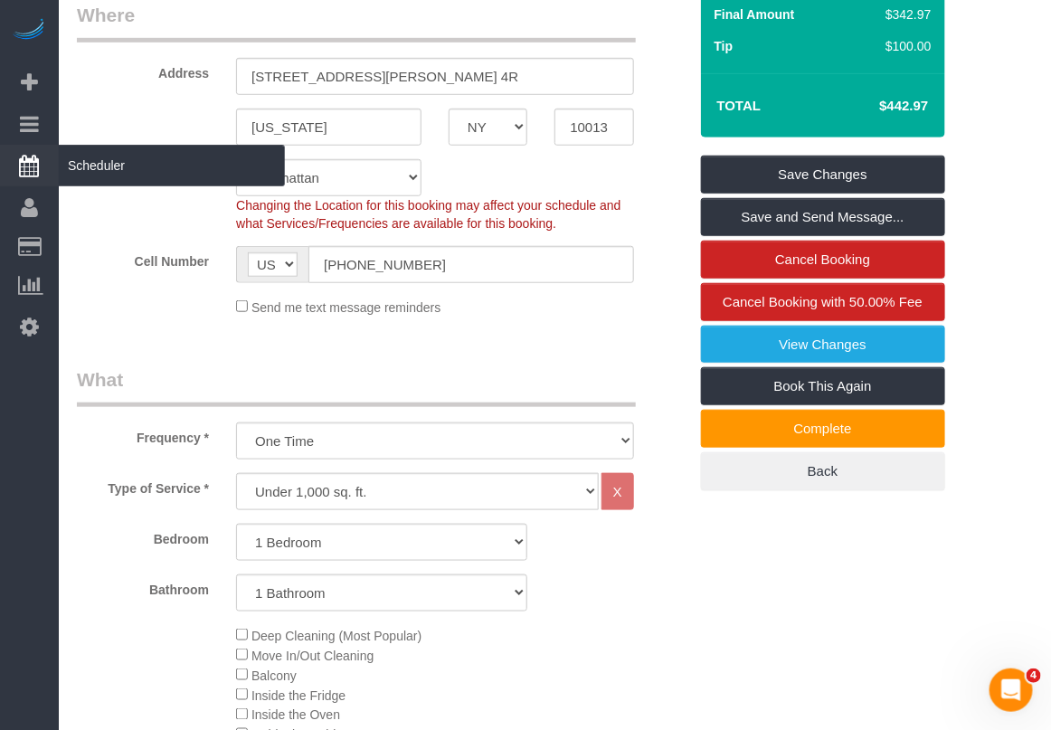
scroll to position [226, 0]
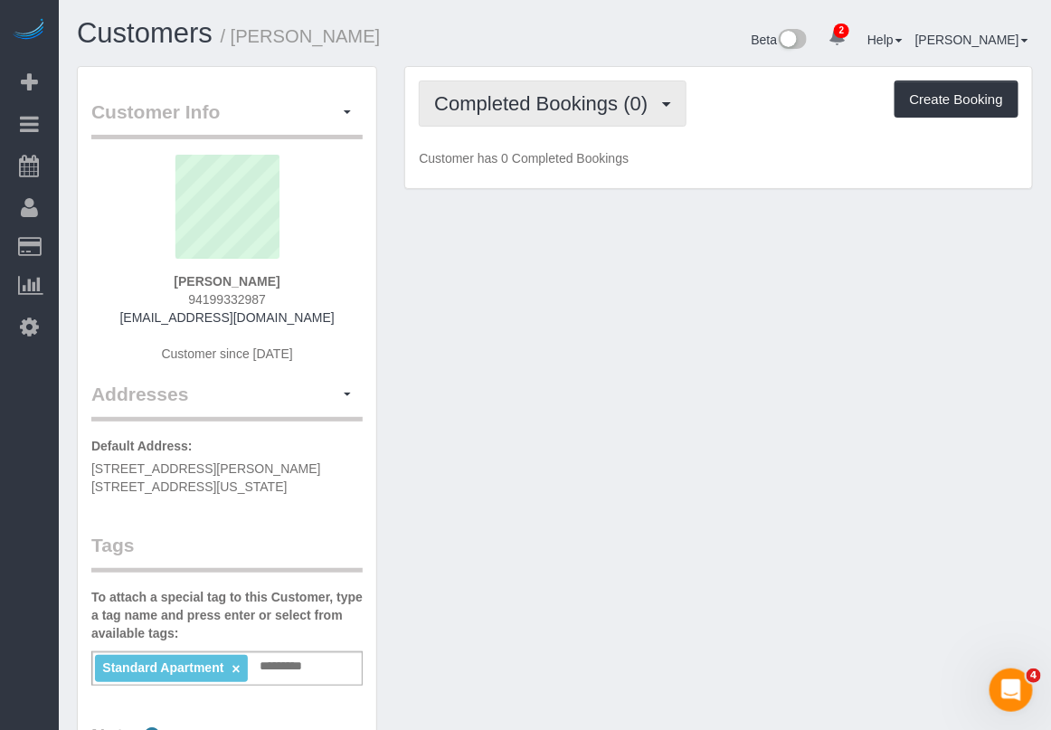
click at [562, 102] on span "Completed Bookings (0)" at bounding box center [545, 103] width 222 height 23
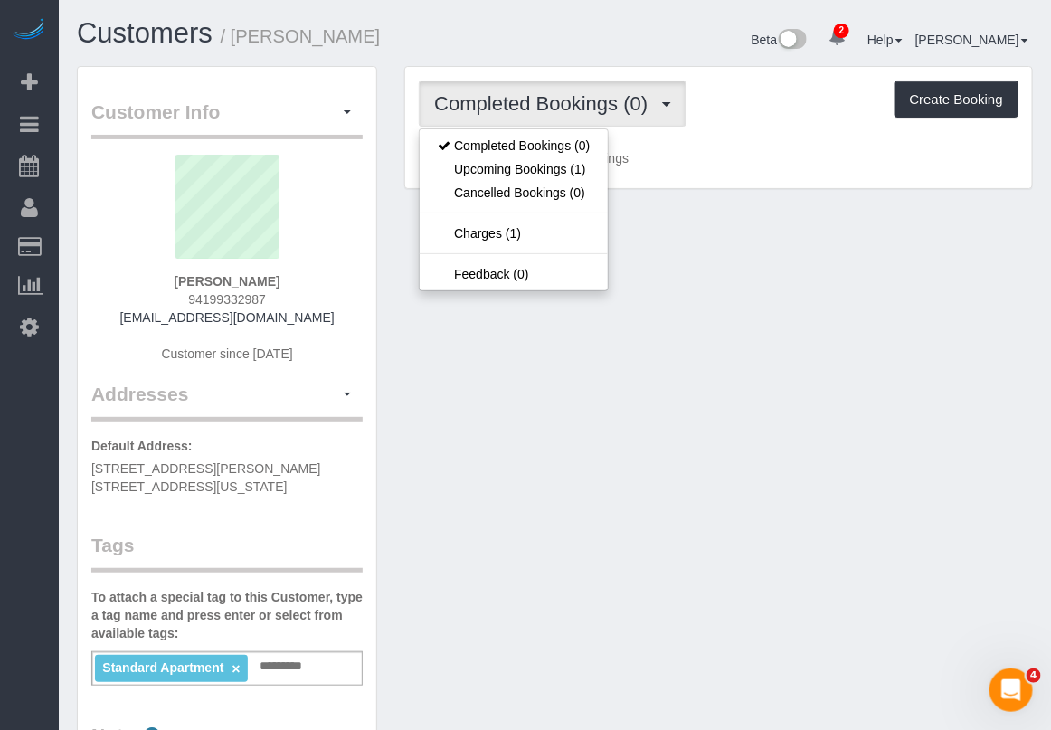
click at [408, 350] on div "Customer Info Edit Contact Info Send Message Email Preferences Special Sales Ta…" at bounding box center [554, 683] width 983 height 1234
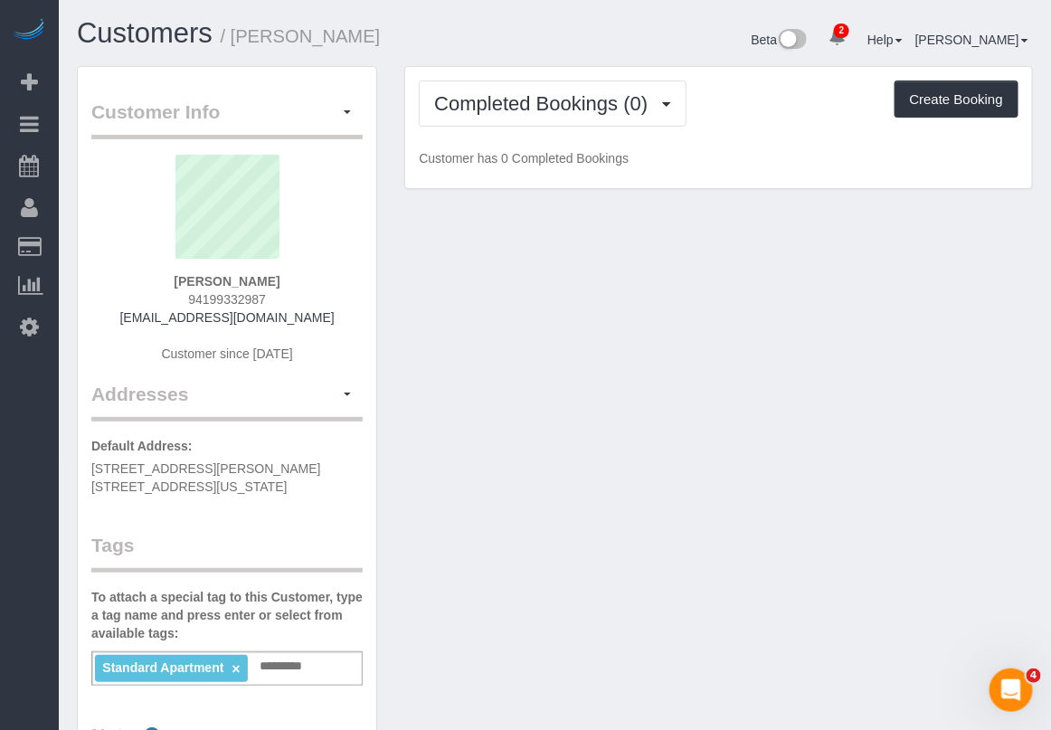
drag, startPoint x: 269, startPoint y: 297, endPoint x: 256, endPoint y: 318, distance: 25.6
click at [183, 294] on div "Leslie Feinberg 94199332987 lesfeinberg@gmail.com Customer since 2025" at bounding box center [226, 268] width 271 height 226
copy span "94199332987"
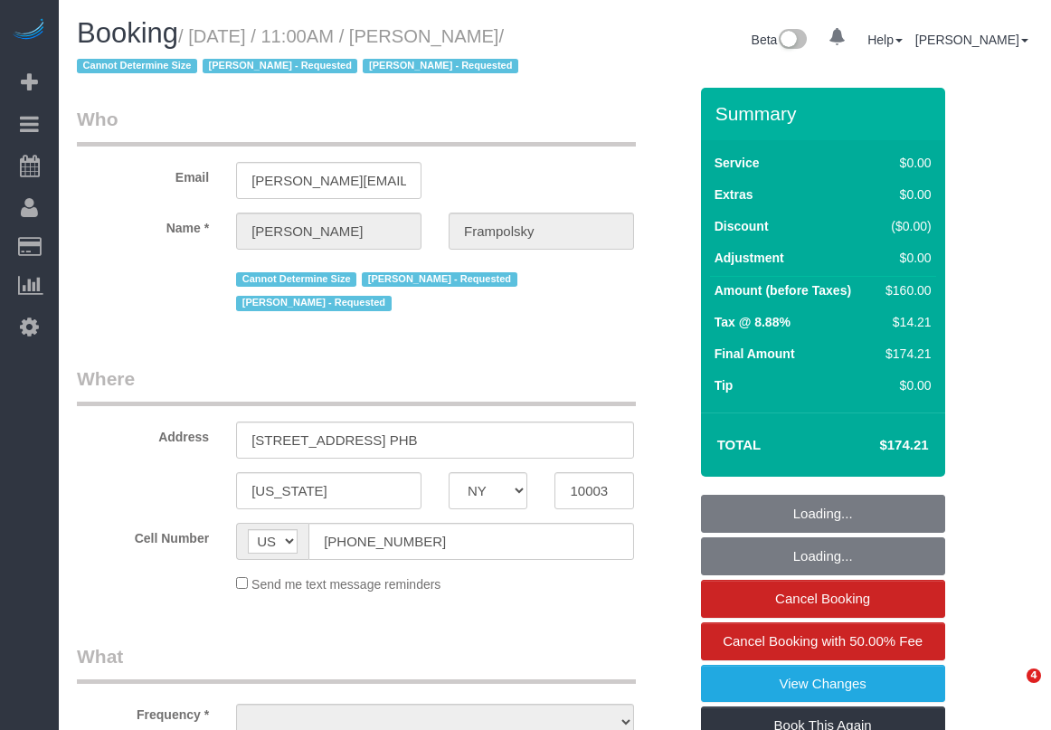
select select "NY"
select select "object:657"
select select "string:stripe-pm_1QjVlC4VGloSiKo7wAOhglht"
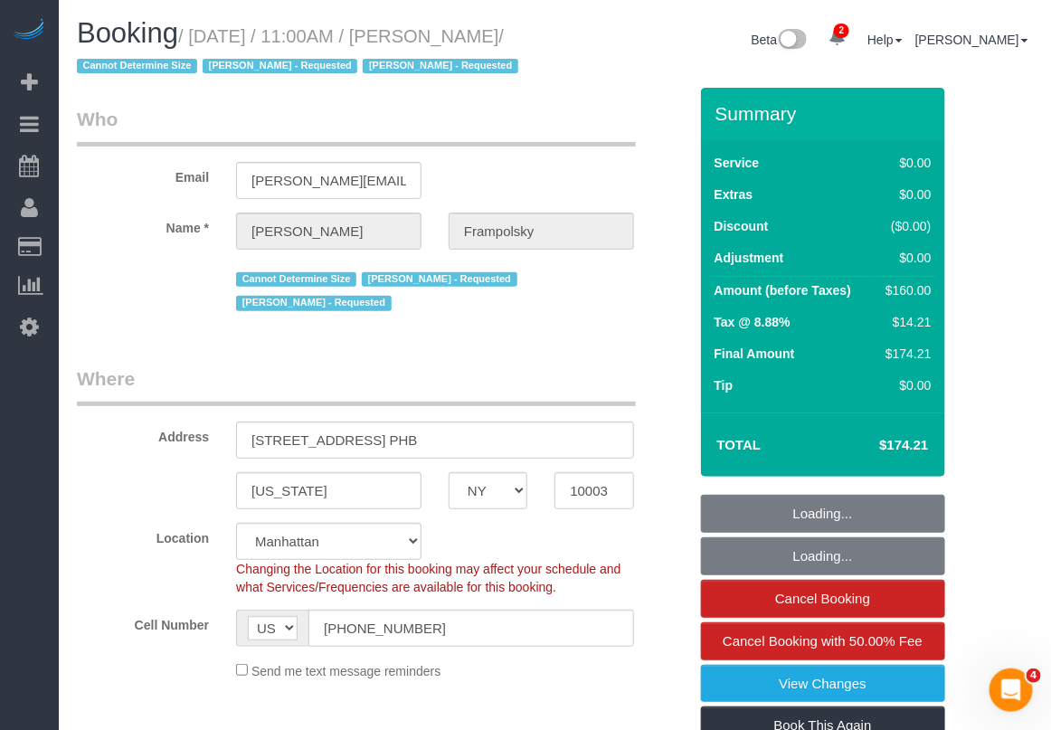
select select "object:661"
select select "number:59"
select select "number:72"
select select "number:15"
select select "number:7"
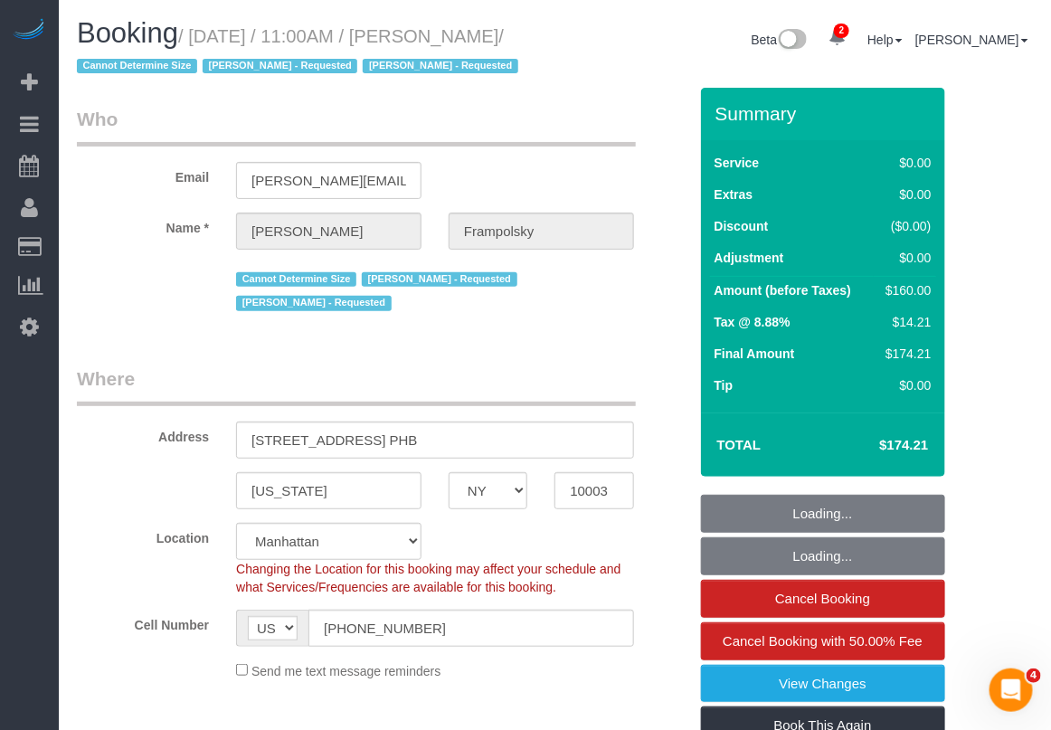
select select "spot1"
select select "1"
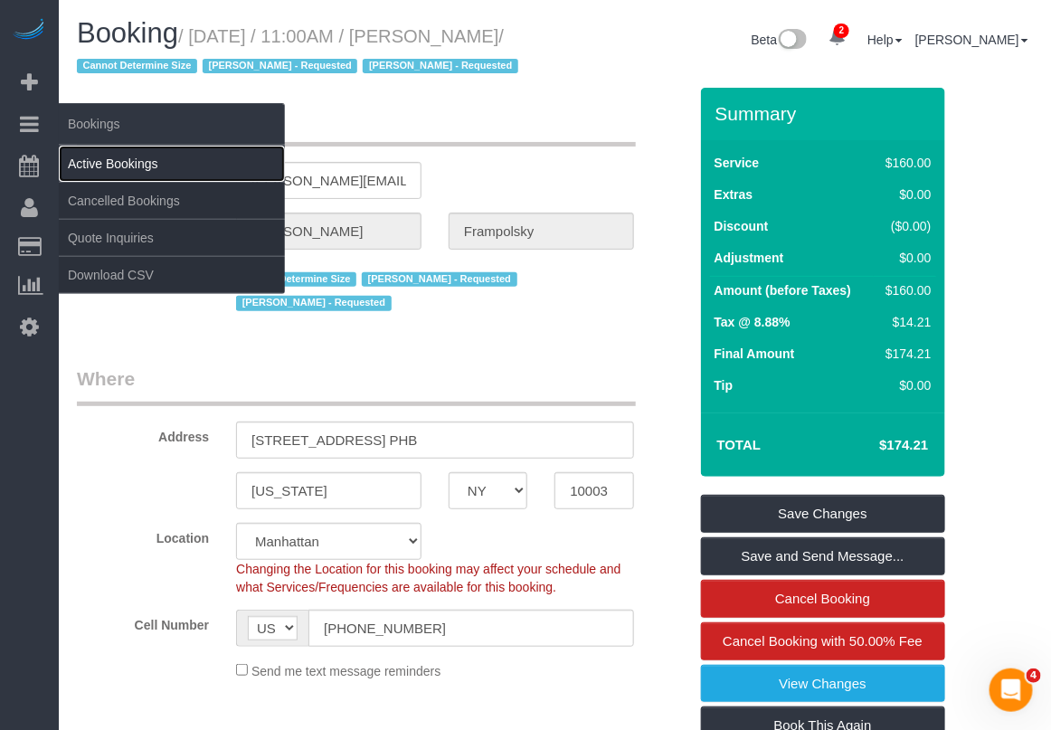
click at [137, 167] on link "Active Bookings" at bounding box center [172, 164] width 226 height 36
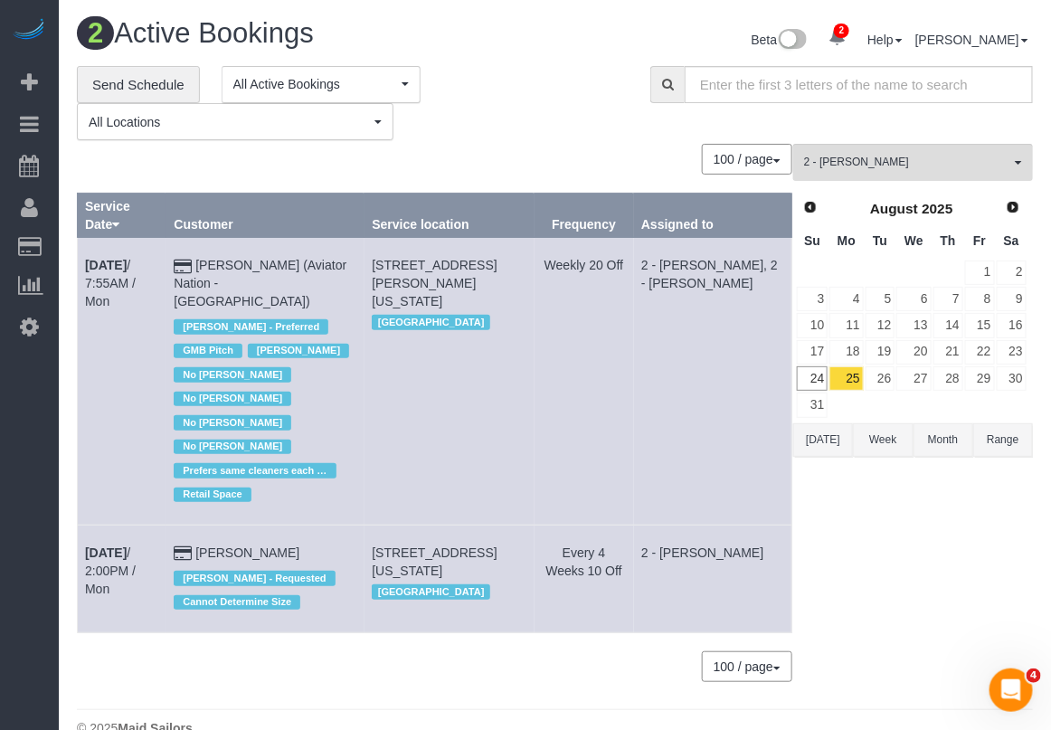
click at [916, 545] on div "2 - [PERSON_NAME] All Teams Remove Team Filters * - K.J. *[PERSON_NAME] - Test …" at bounding box center [913, 422] width 240 height 556
click at [1008, 440] on button "Range" at bounding box center [1003, 439] width 60 height 33
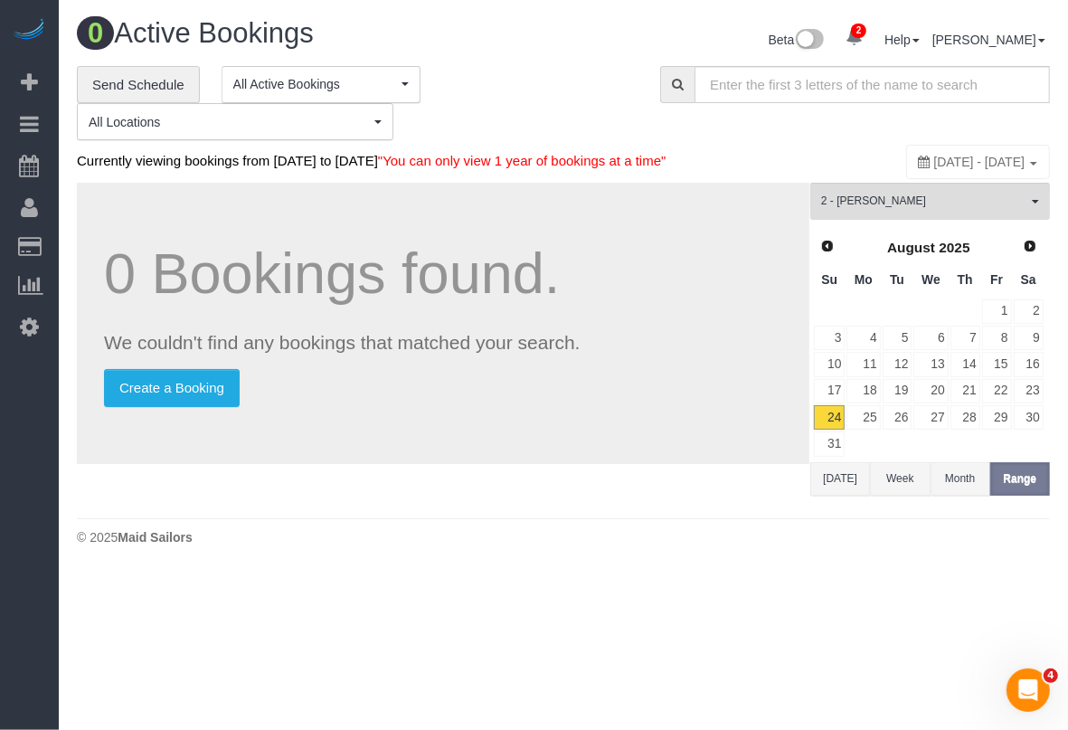
click at [965, 486] on button "Month" at bounding box center [961, 478] width 60 height 33
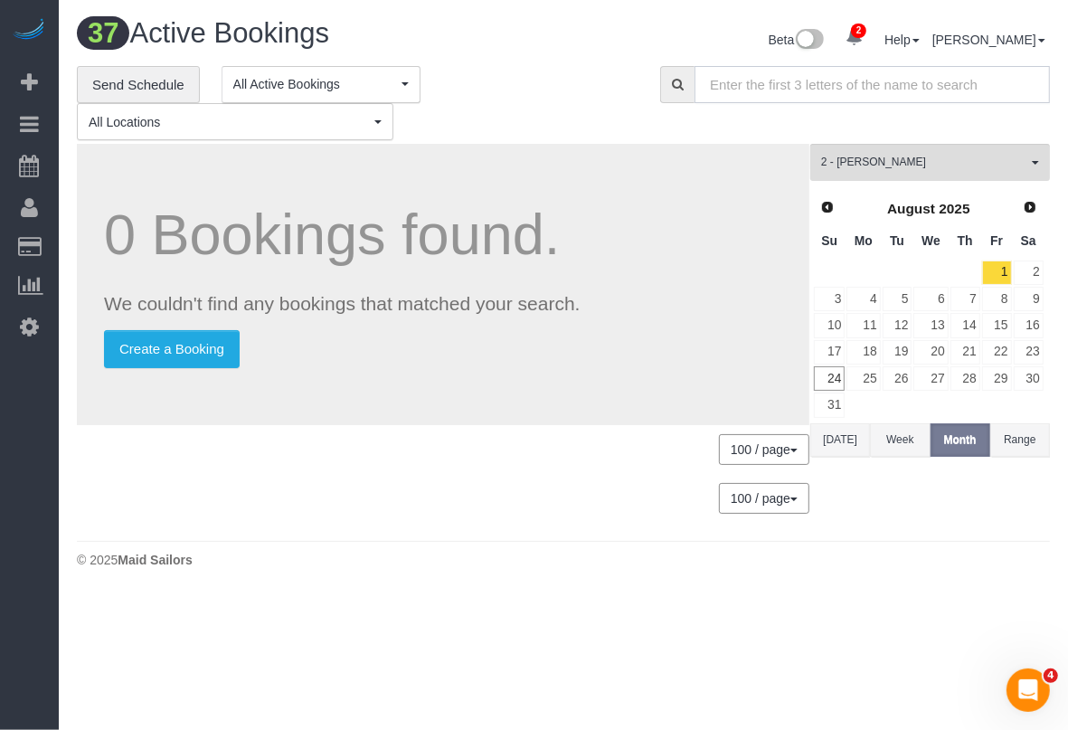
click at [871, 91] on input "text" at bounding box center [872, 84] width 355 height 37
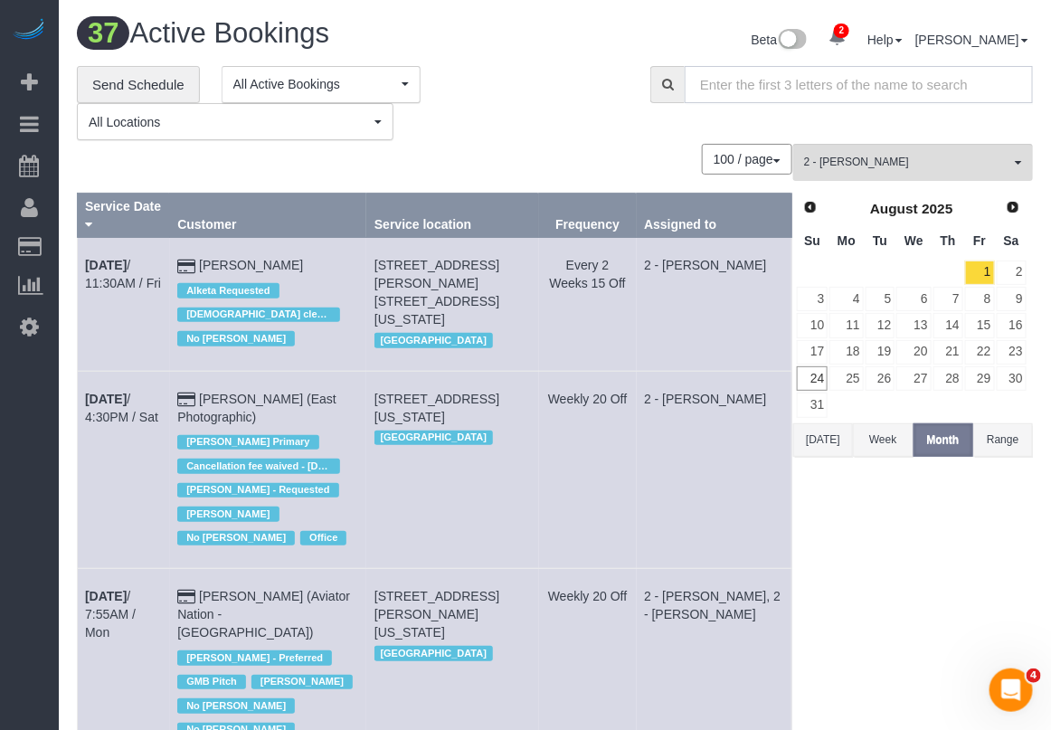
paste input "07310"
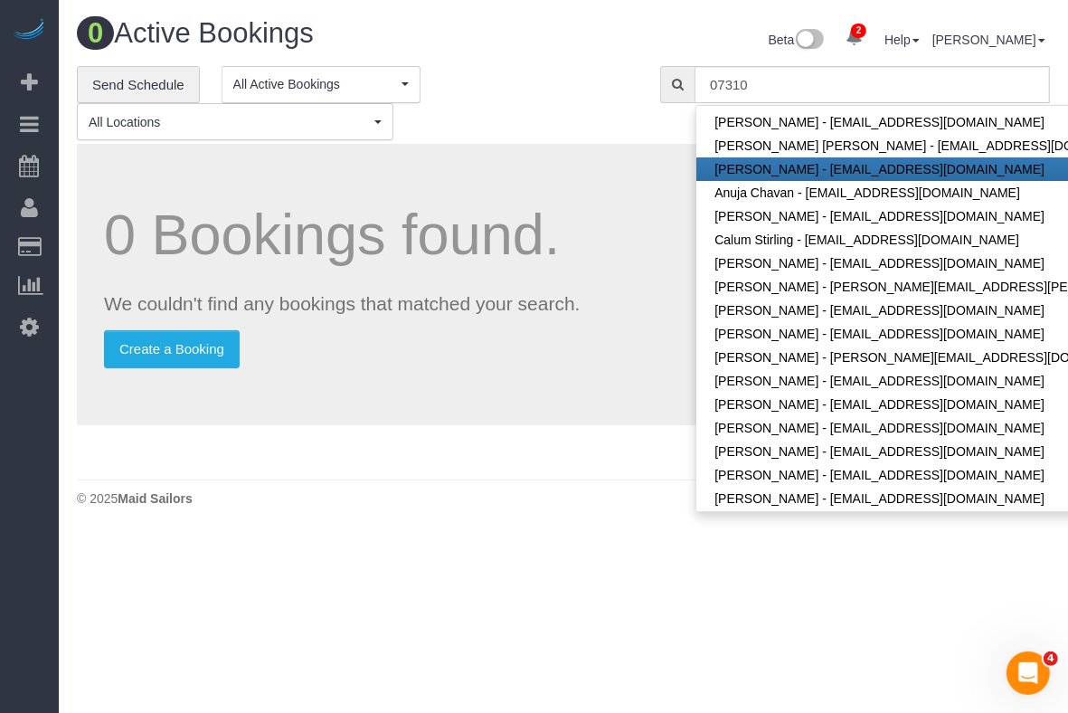
click at [920, 172] on link "[PERSON_NAME] - [EMAIL_ADDRESS][DOMAIN_NAME]" at bounding box center [983, 169] width 574 height 24
type input "[EMAIL_ADDRESS][DOMAIN_NAME]"
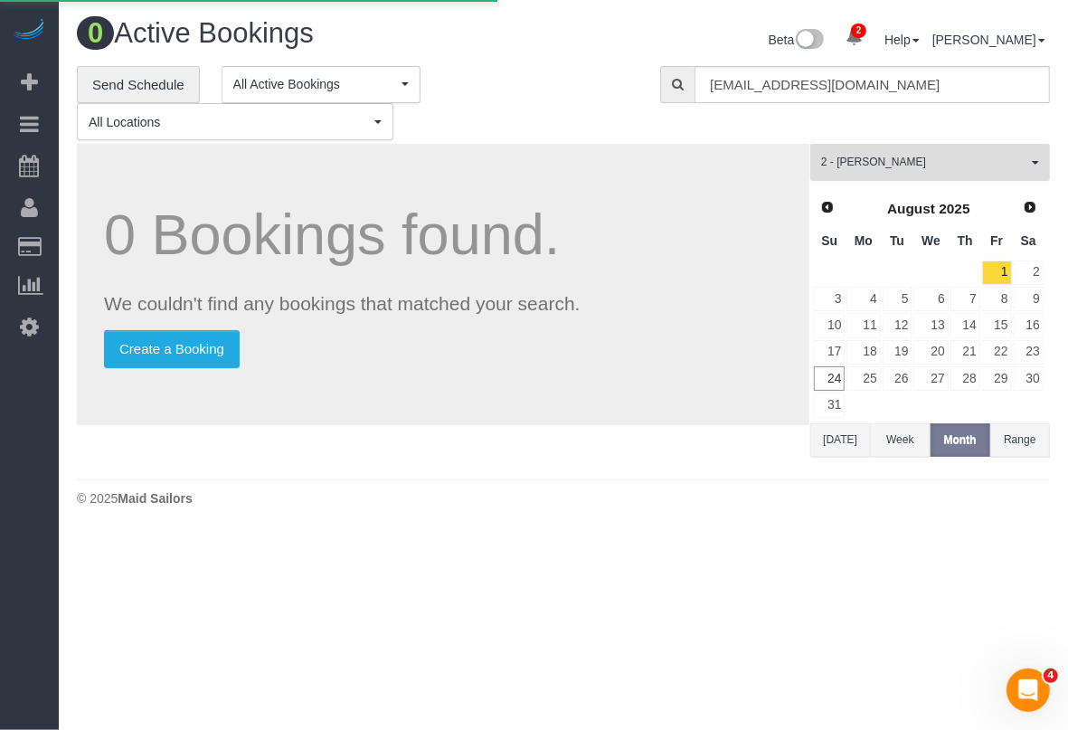
drag, startPoint x: 859, startPoint y: 164, endPoint x: 884, endPoint y: 175, distance: 27.5
click at [862, 165] on span "2 - [PERSON_NAME]" at bounding box center [924, 162] width 206 height 15
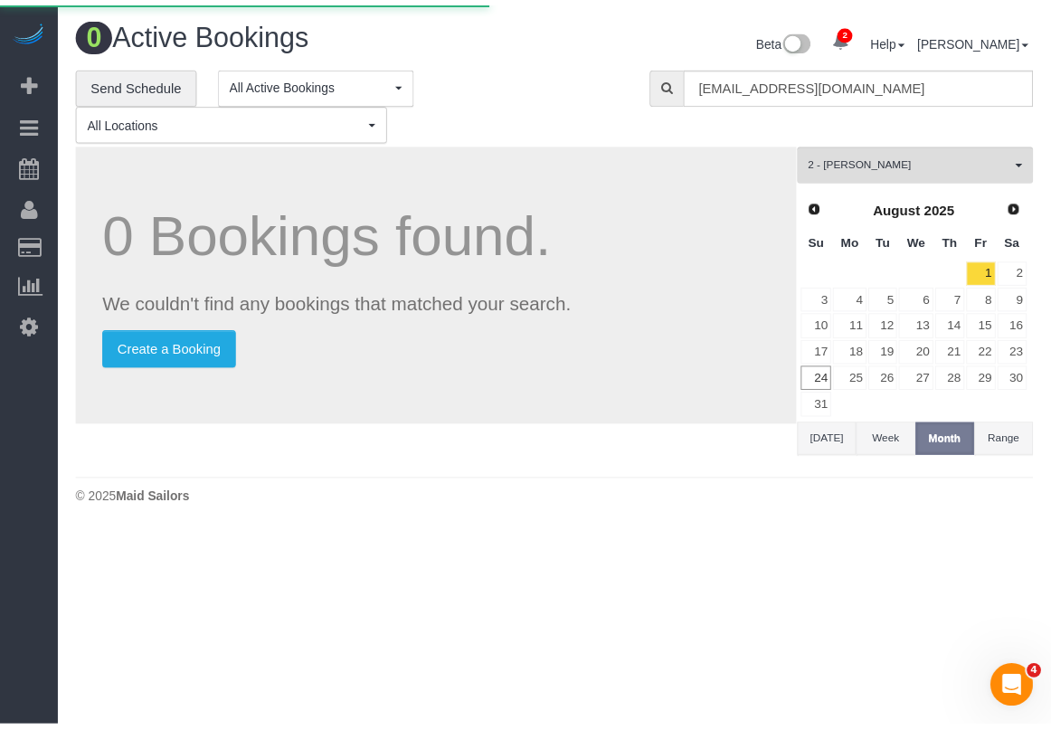
scroll to position [843, 0]
